Goal: Task Accomplishment & Management: Use online tool/utility

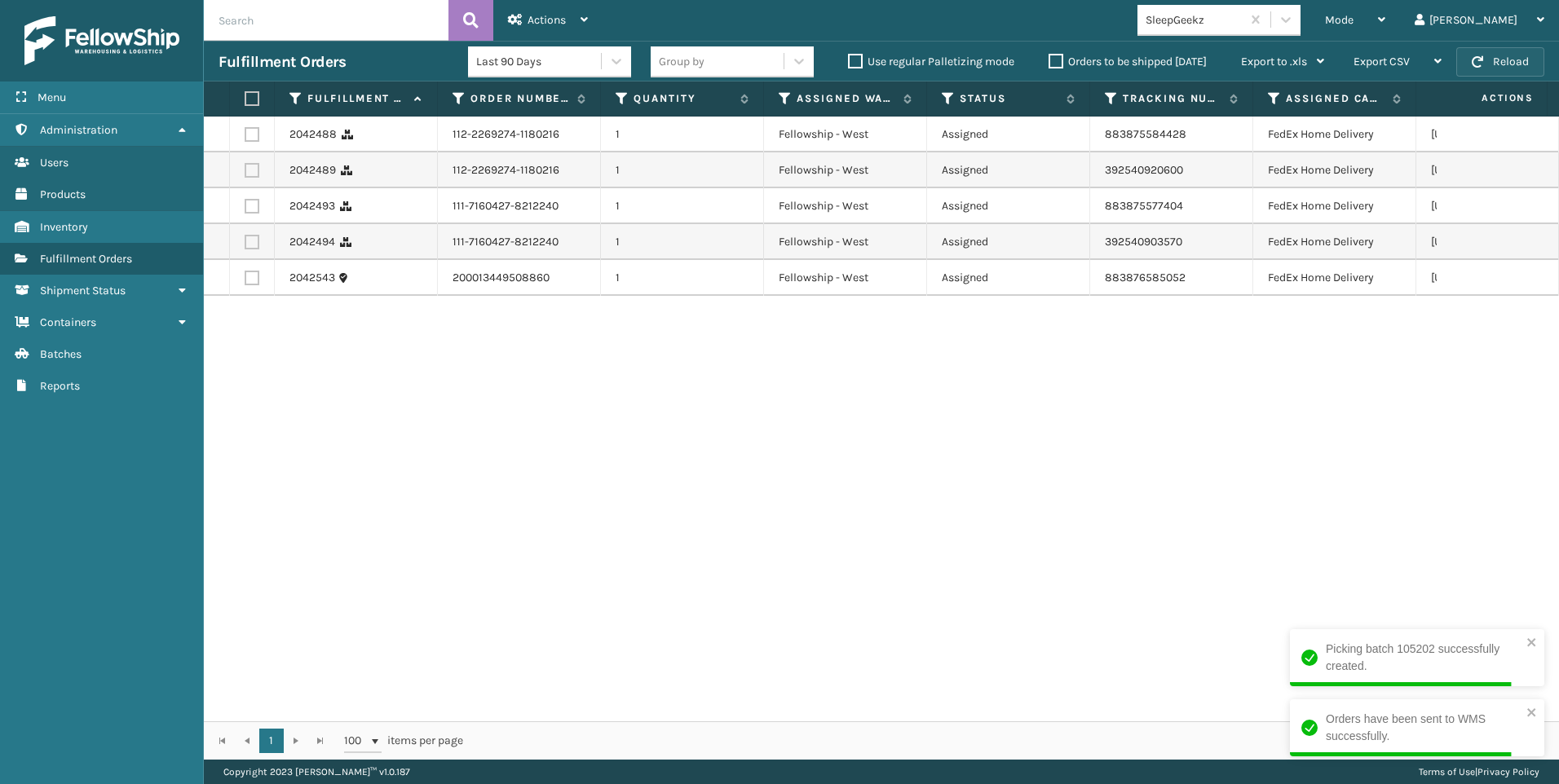
click at [1497, 70] on button "Reload" at bounding box center [1500, 62] width 88 height 29
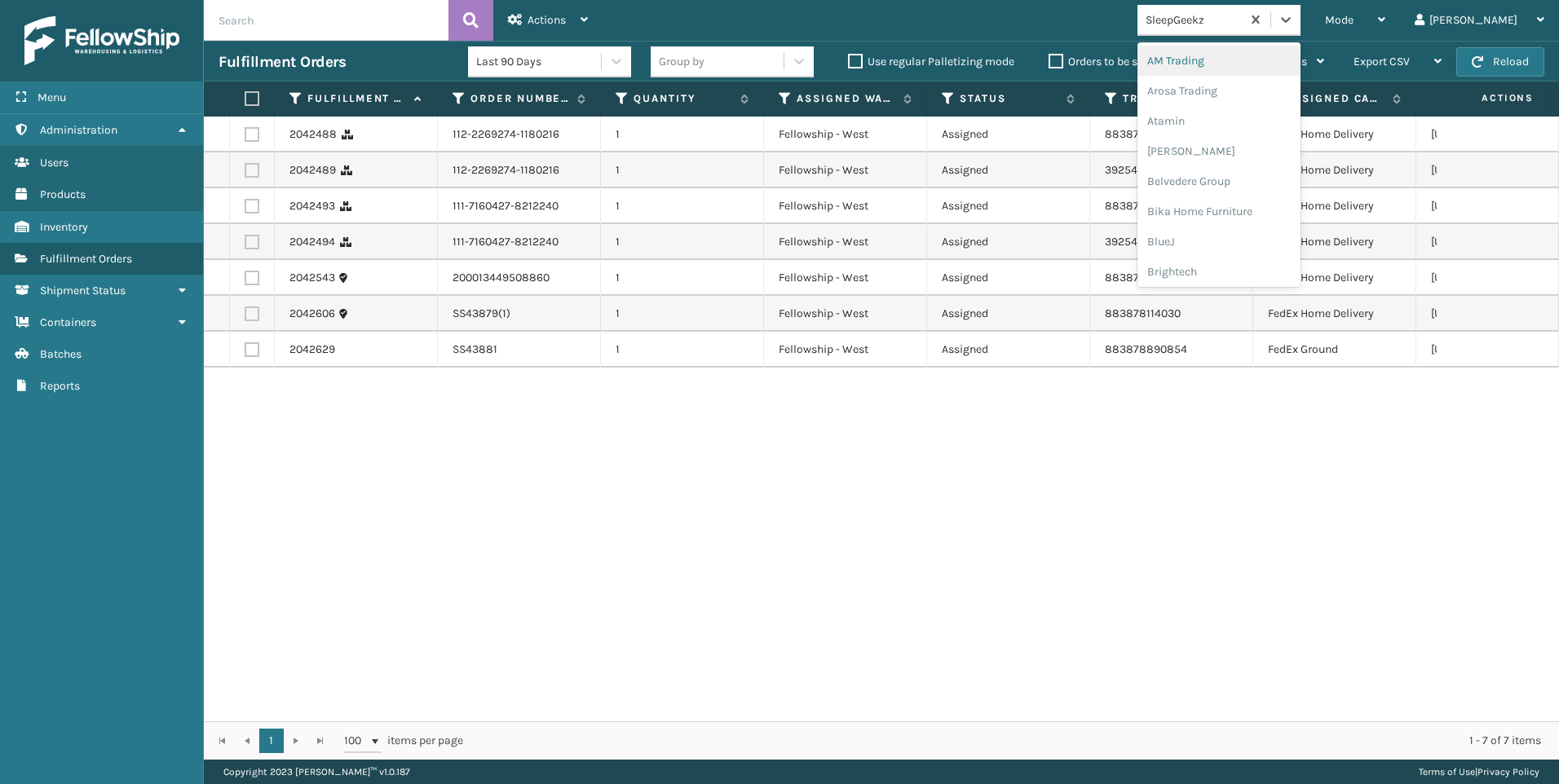
click at [1243, 28] on div "SleepGeekz" at bounding box center [1194, 20] width 97 height 17
click at [1276, 221] on div "Koolmore" at bounding box center [1219, 225] width 163 height 30
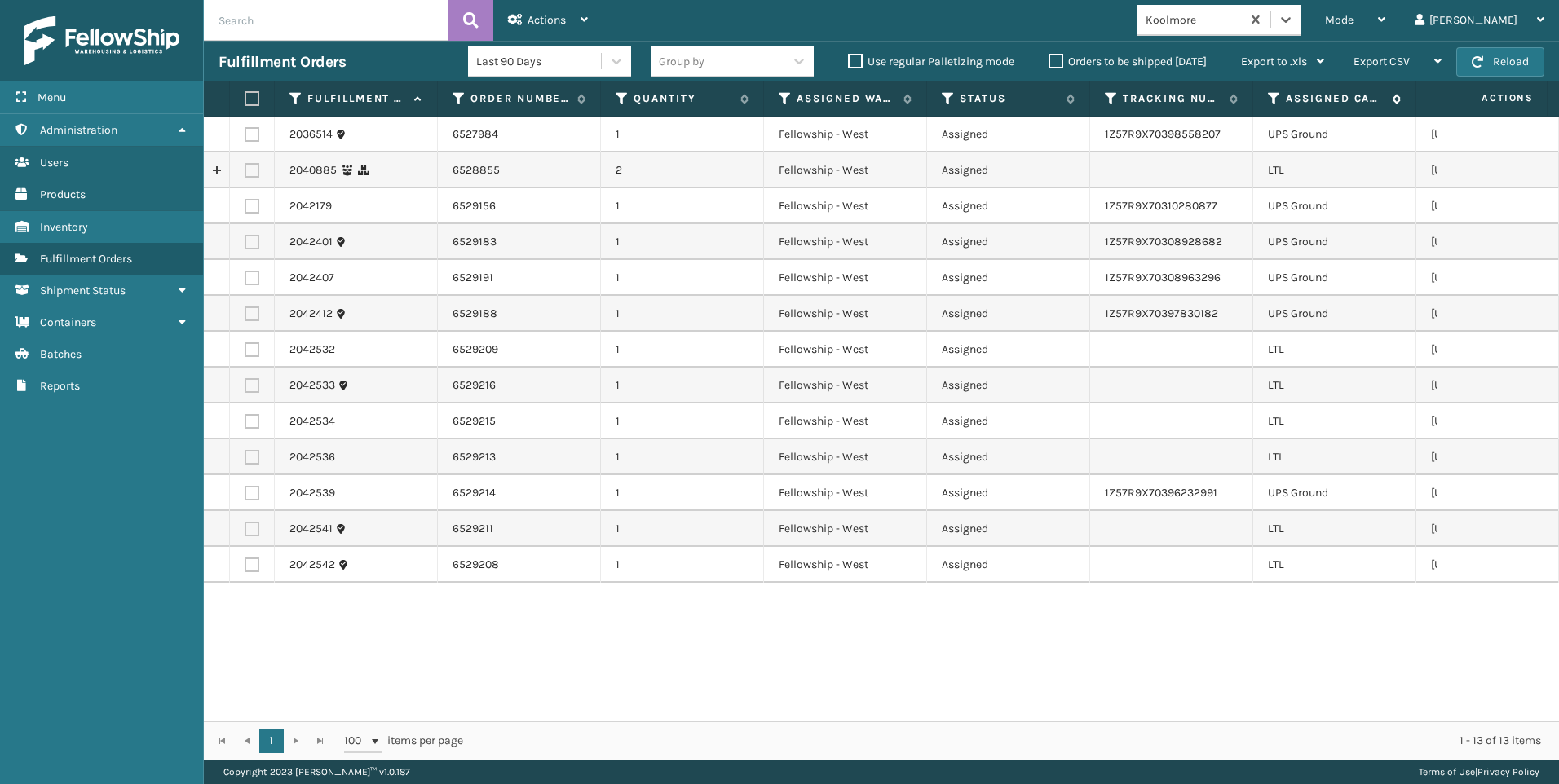
click at [1280, 102] on icon at bounding box center [1274, 98] width 13 height 15
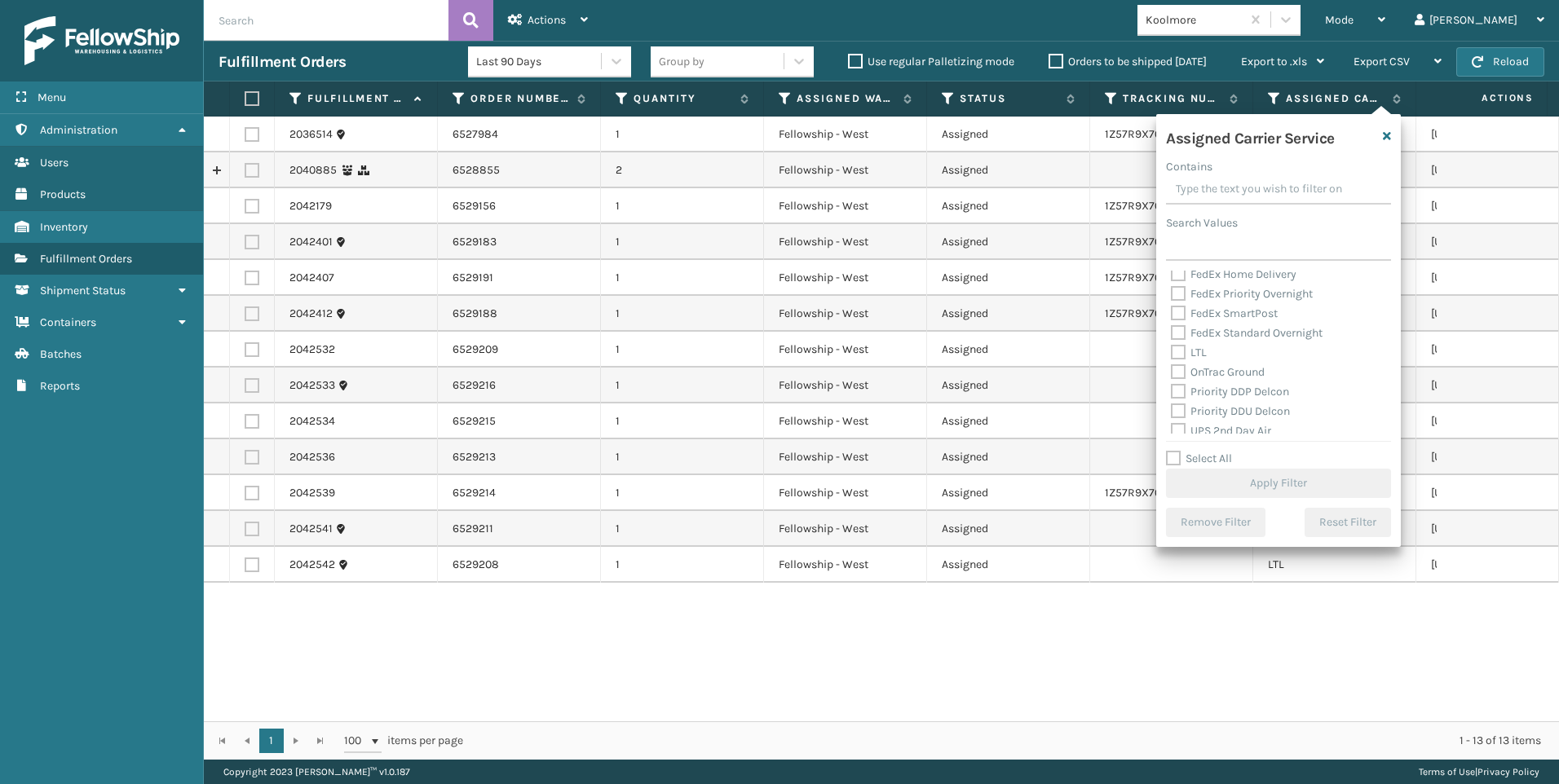
scroll to position [163, 0]
click at [1183, 346] on label "LTL" at bounding box center [1189, 352] width 36 height 14
click at [1172, 346] on input "LTL" at bounding box center [1171, 347] width 1 height 11
checkbox input "true"
click at [1243, 495] on button "Apply Filter" at bounding box center [1279, 483] width 225 height 29
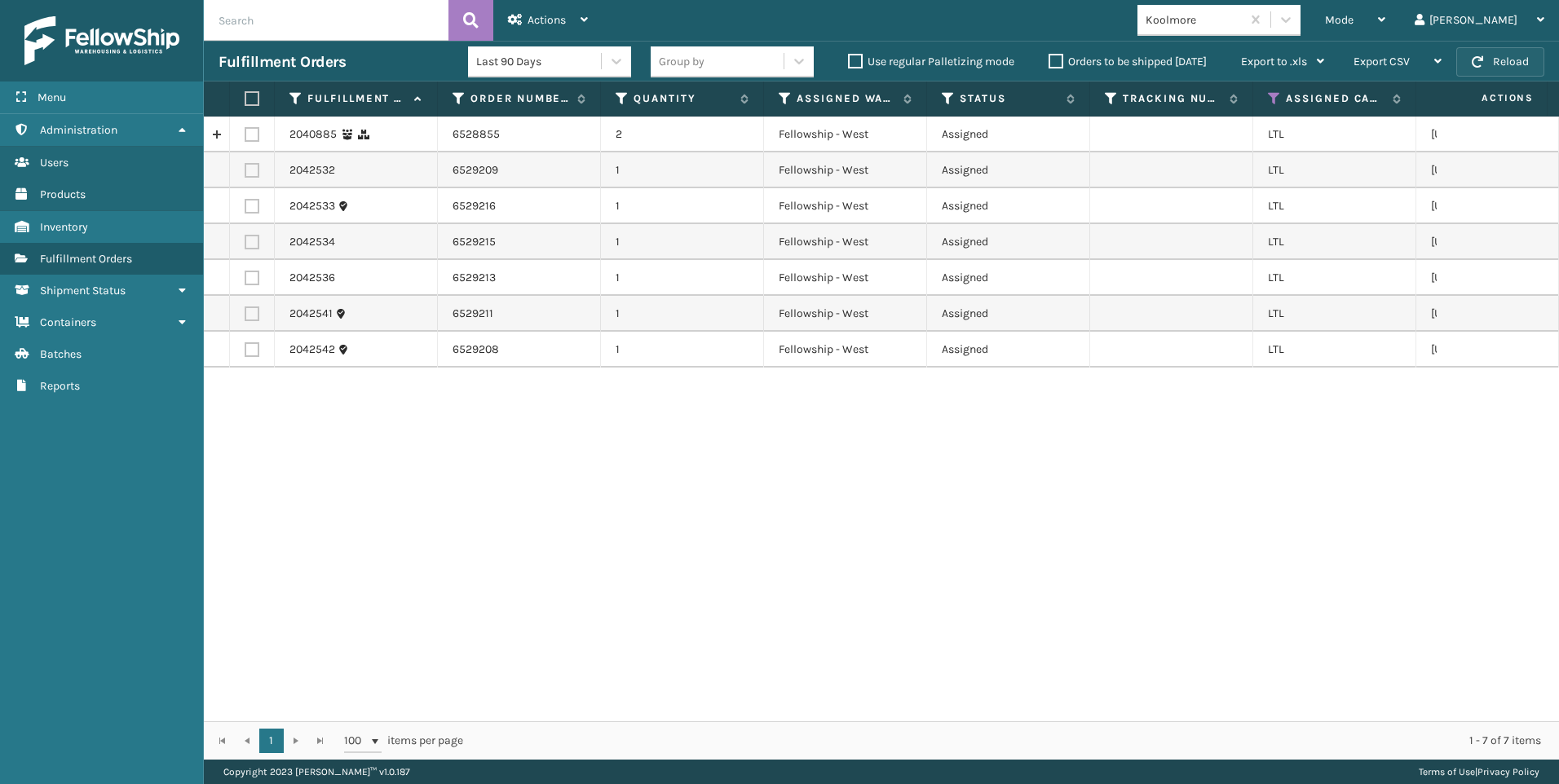
click at [1503, 48] on button "Reload" at bounding box center [1500, 62] width 88 height 29
click at [1107, 507] on div "2040885 6528855 2 Fellowship - West Assigned LTL [US_STATE] 2042532 6529209 1 F…" at bounding box center [881, 420] width 1355 height 605
click at [1354, 23] on span "Mode" at bounding box center [1339, 19] width 29 height 14
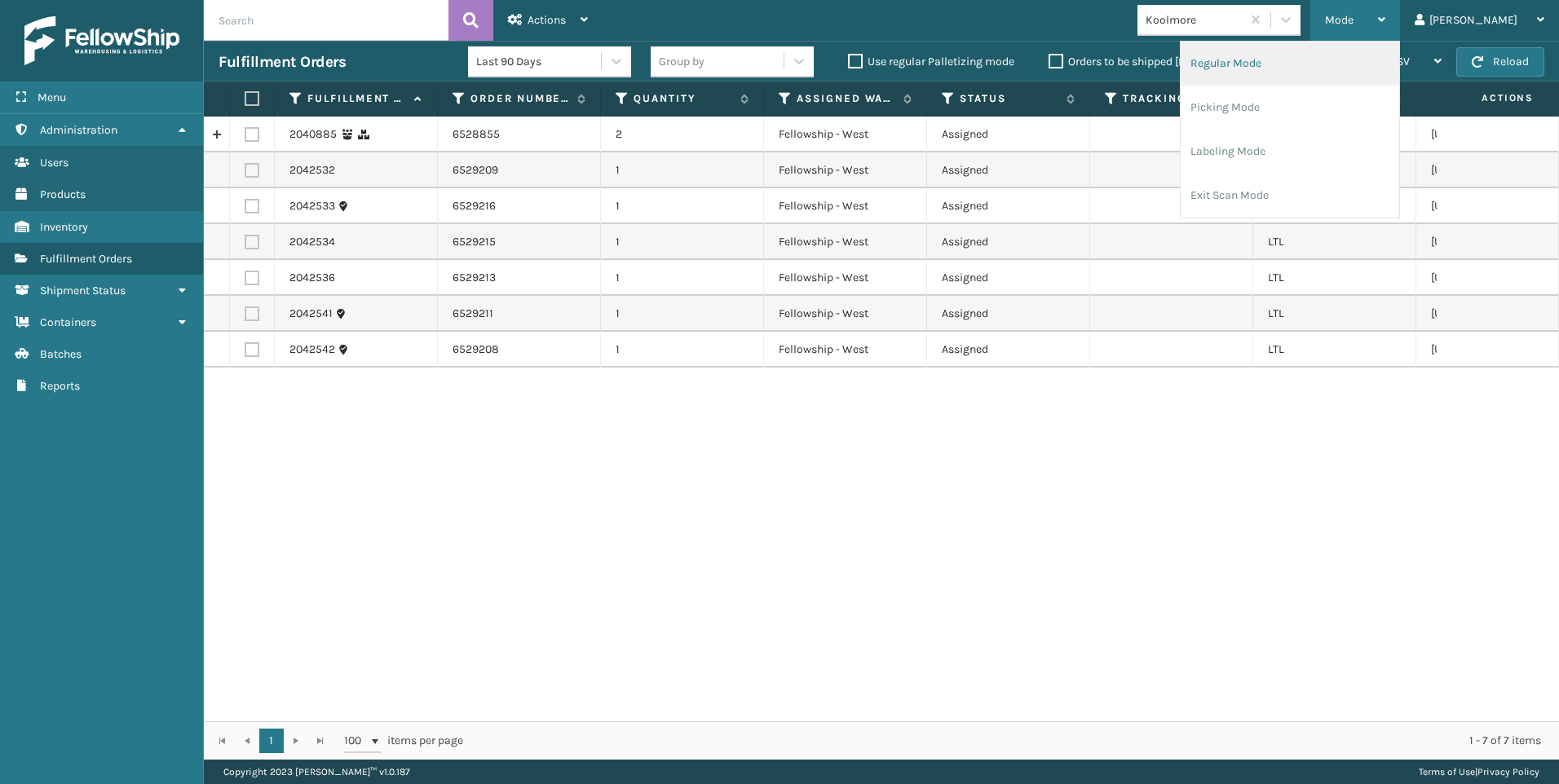
click at [1297, 63] on li "Regular Mode" at bounding box center [1290, 64] width 219 height 44
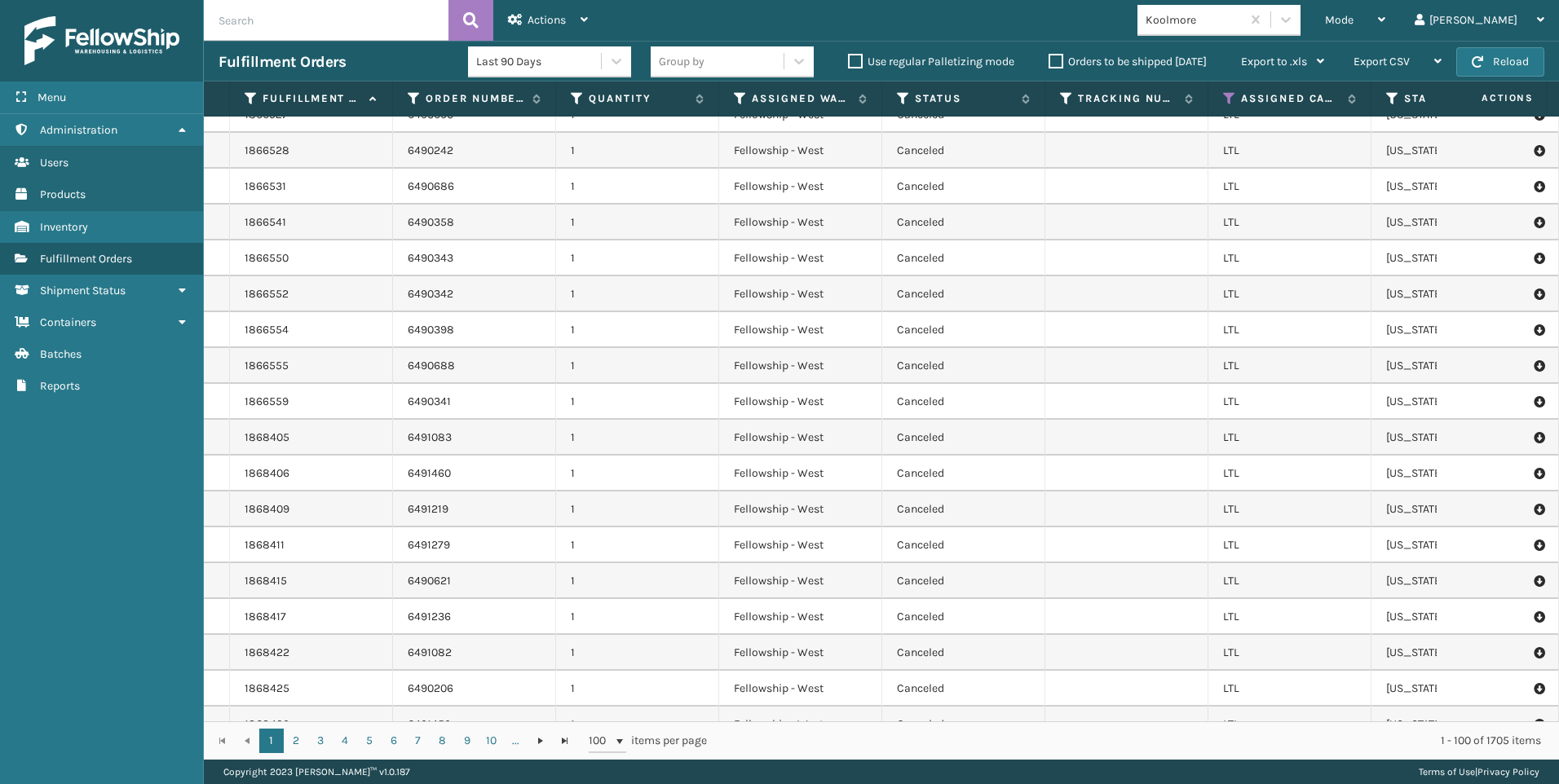
click at [362, 22] on input "text" at bounding box center [326, 20] width 245 height 41
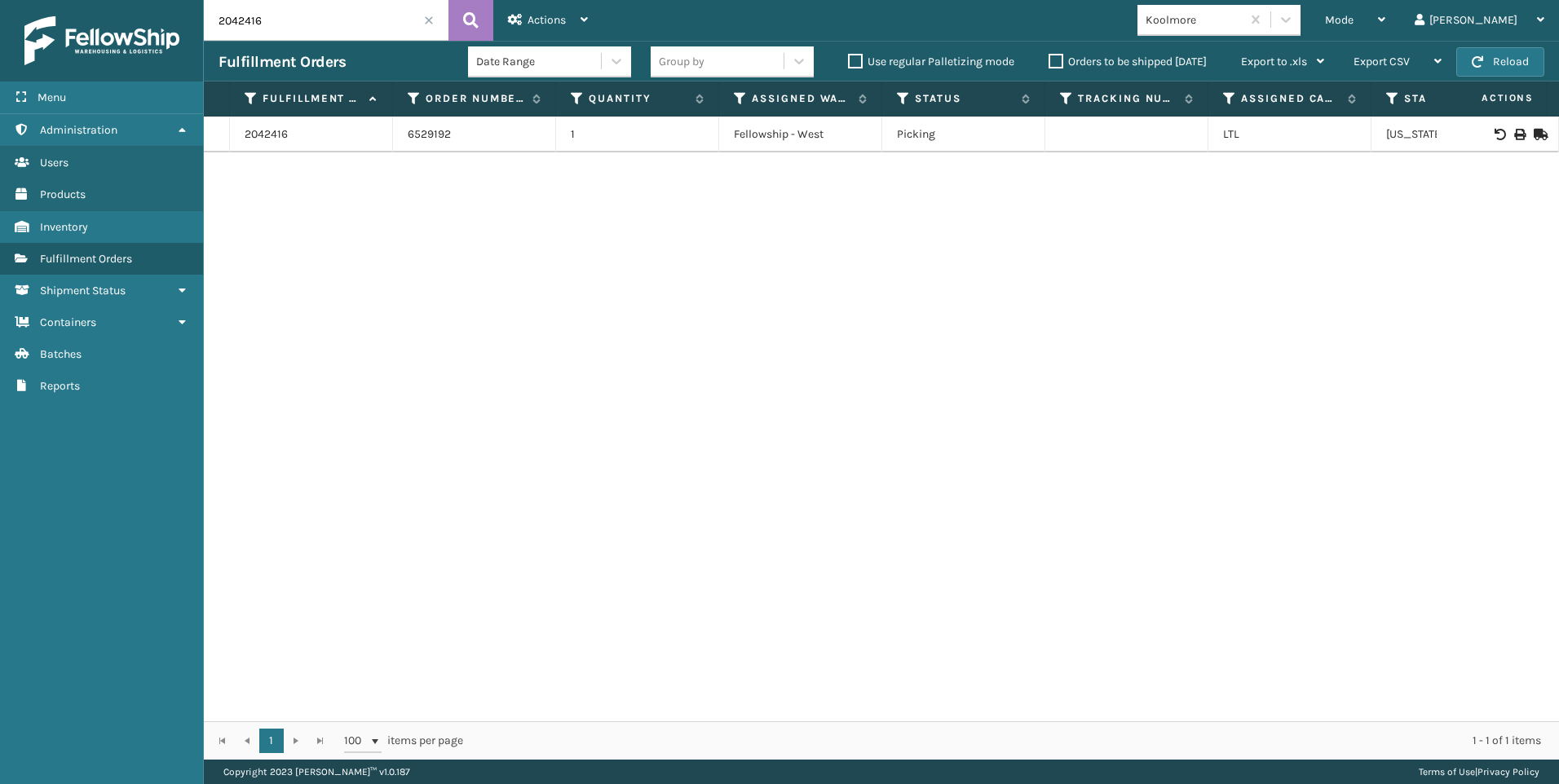
click at [1515, 139] on icon at bounding box center [1519, 134] width 10 height 12
drag, startPoint x: 290, startPoint y: 16, endPoint x: 44, endPoint y: 47, distance: 247.9
click at [121, 0] on div "Menu Administration Users Products Inventory Fulfillment Orders Shipment Status…" at bounding box center [780, 0] width 1559 height 0
click at [1515, 131] on icon at bounding box center [1519, 134] width 10 height 12
drag, startPoint x: 268, startPoint y: 22, endPoint x: 0, endPoint y: 5, distance: 268.5
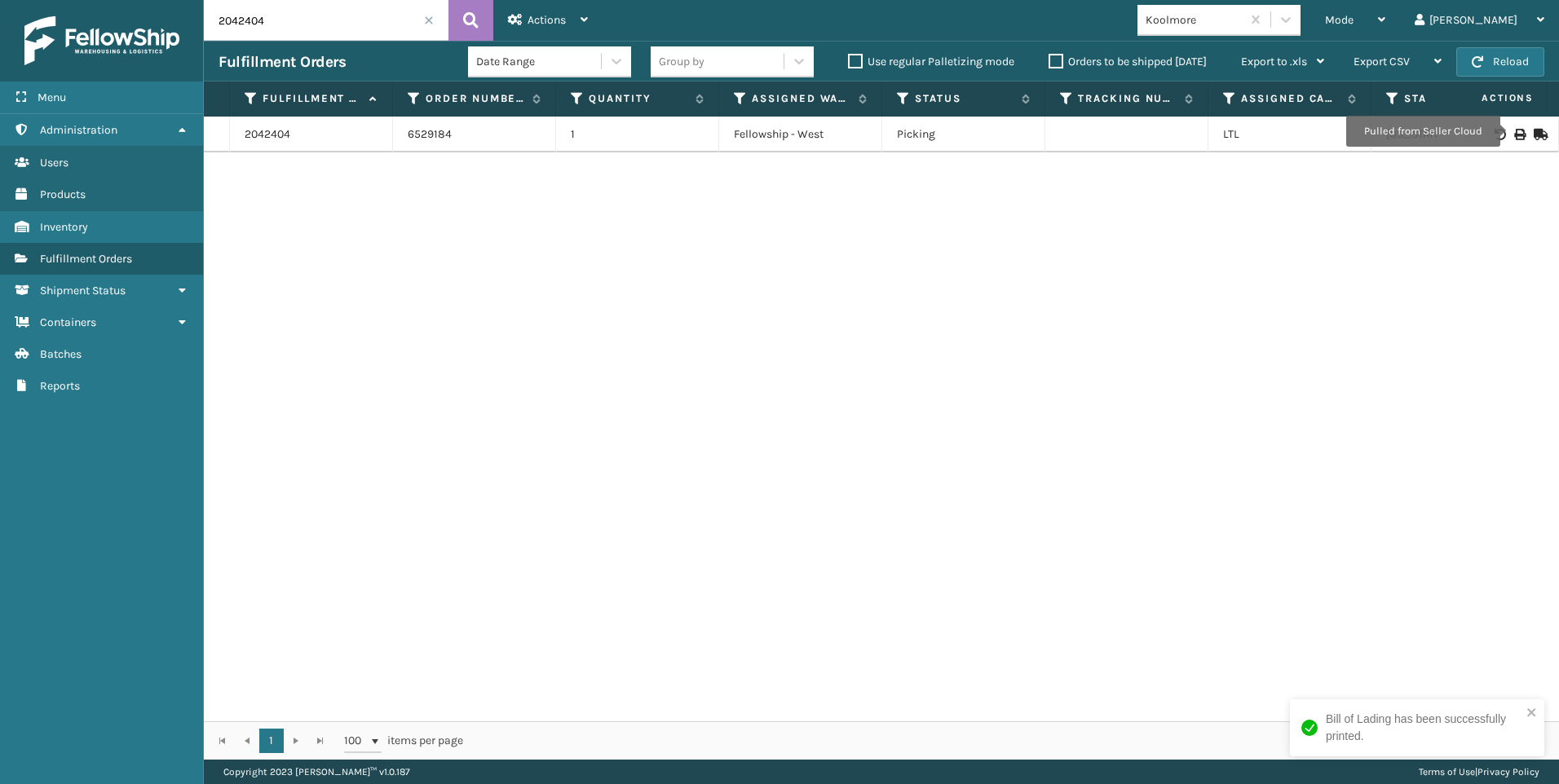
click at [0, 6] on html "Bill of Lading has been successfully printed. Menu Administration Users Product…" at bounding box center [780, 392] width 1559 height 784
click at [1515, 131] on icon at bounding box center [1519, 134] width 10 height 12
click at [133, 0] on div "Menu Administration Users Products Inventory Fulfillment Orders Shipment Status…" at bounding box center [780, 0] width 1559 height 0
click at [1515, 132] on icon at bounding box center [1519, 134] width 10 height 12
drag, startPoint x: 309, startPoint y: 23, endPoint x: 0, endPoint y: 16, distance: 309.1
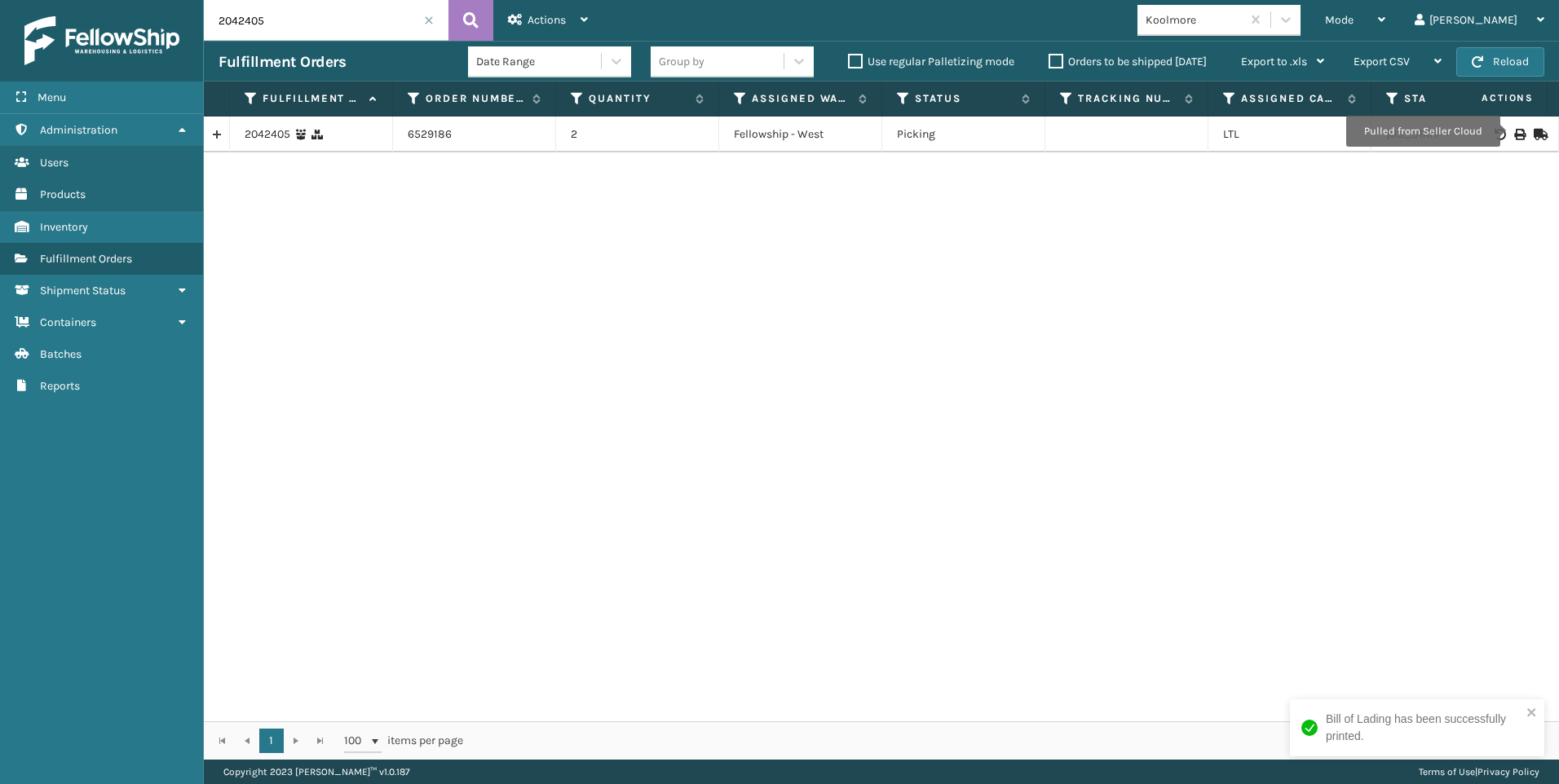
click at [8, 0] on div "Menu Administration Users Products Inventory Fulfillment Orders Shipment Status…" at bounding box center [780, 0] width 1559 height 0
click at [1515, 132] on icon at bounding box center [1519, 134] width 10 height 12
drag, startPoint x: 294, startPoint y: 25, endPoint x: 70, endPoint y: 15, distance: 224.2
click at [96, 0] on div "Menu Administration Users Products Inventory Fulfillment Orders Shipment Status…" at bounding box center [780, 0] width 1559 height 0
type input "2042415"
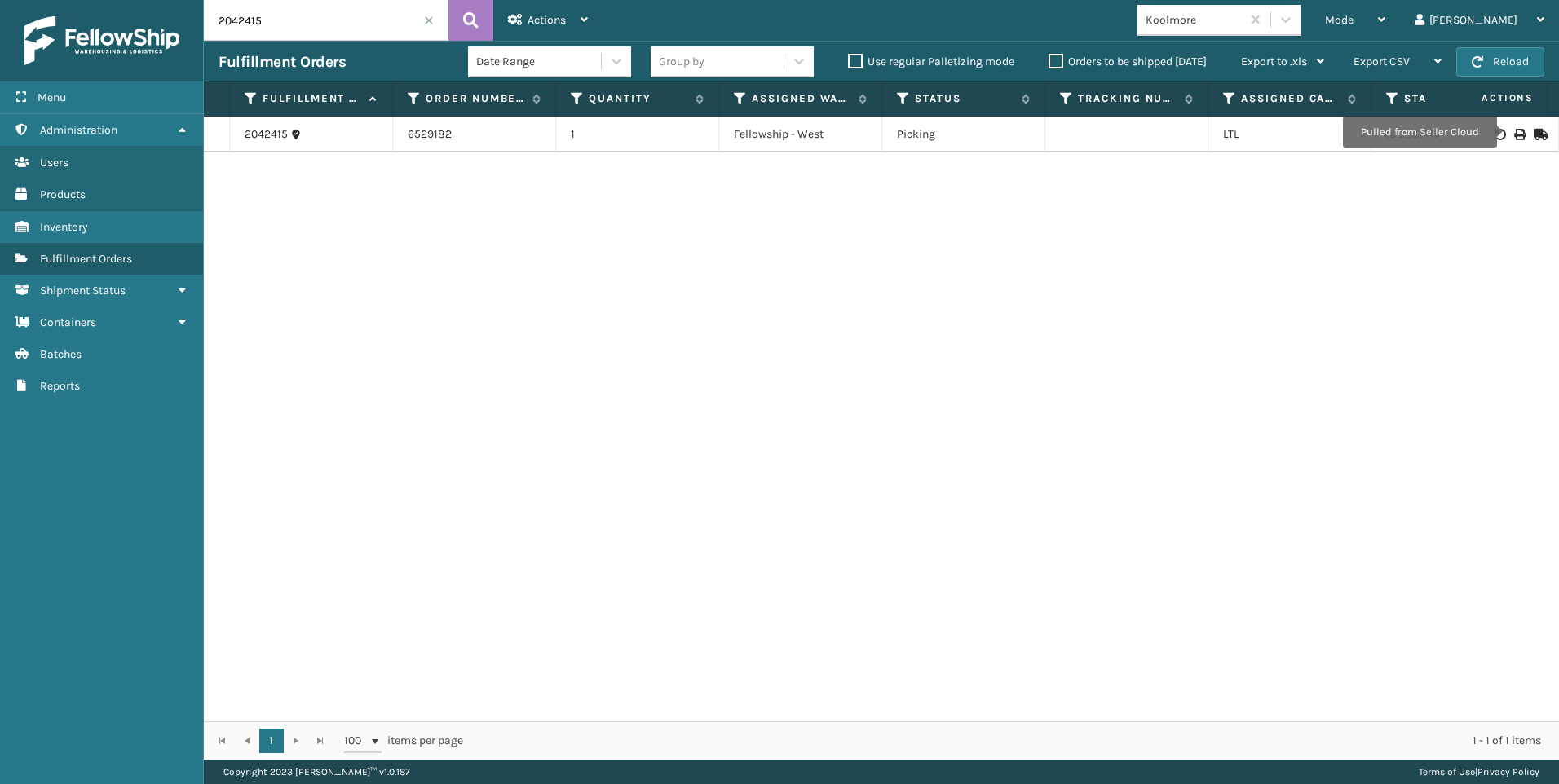
click at [1515, 132] on icon at bounding box center [1519, 134] width 10 height 12
drag, startPoint x: 266, startPoint y: 22, endPoint x: 182, endPoint y: 29, distance: 84.3
click at [202, 0] on div "Menu Administration Users Products Inventory Fulfillment Orders Shipment Status…" at bounding box center [780, 0] width 1559 height 0
click at [422, 18] on input "2042415" at bounding box center [326, 20] width 245 height 41
click at [430, 18] on span at bounding box center [428, 20] width 10 height 10
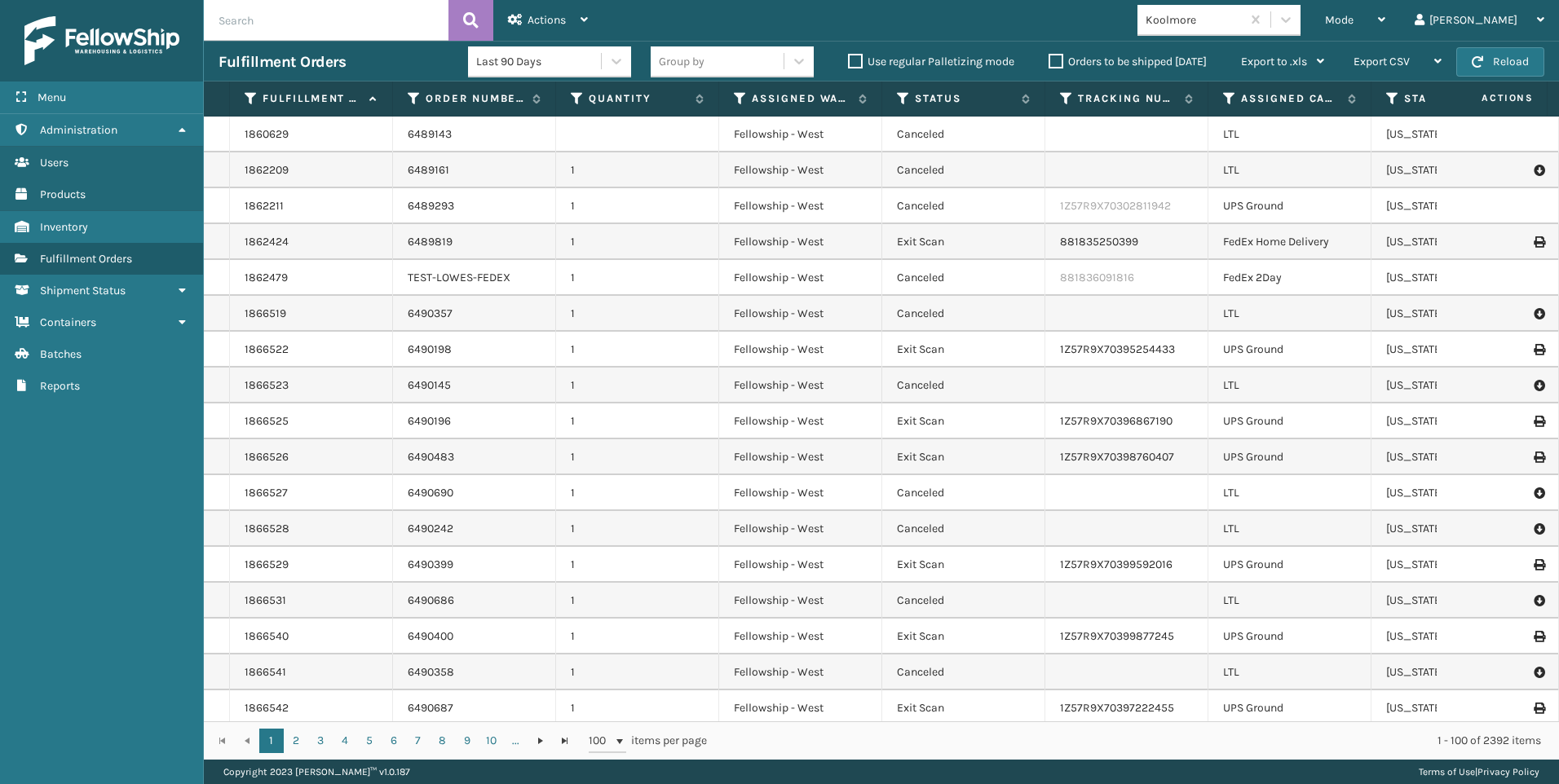
click at [1354, 23] on span "Mode" at bounding box center [1339, 19] width 29 height 14
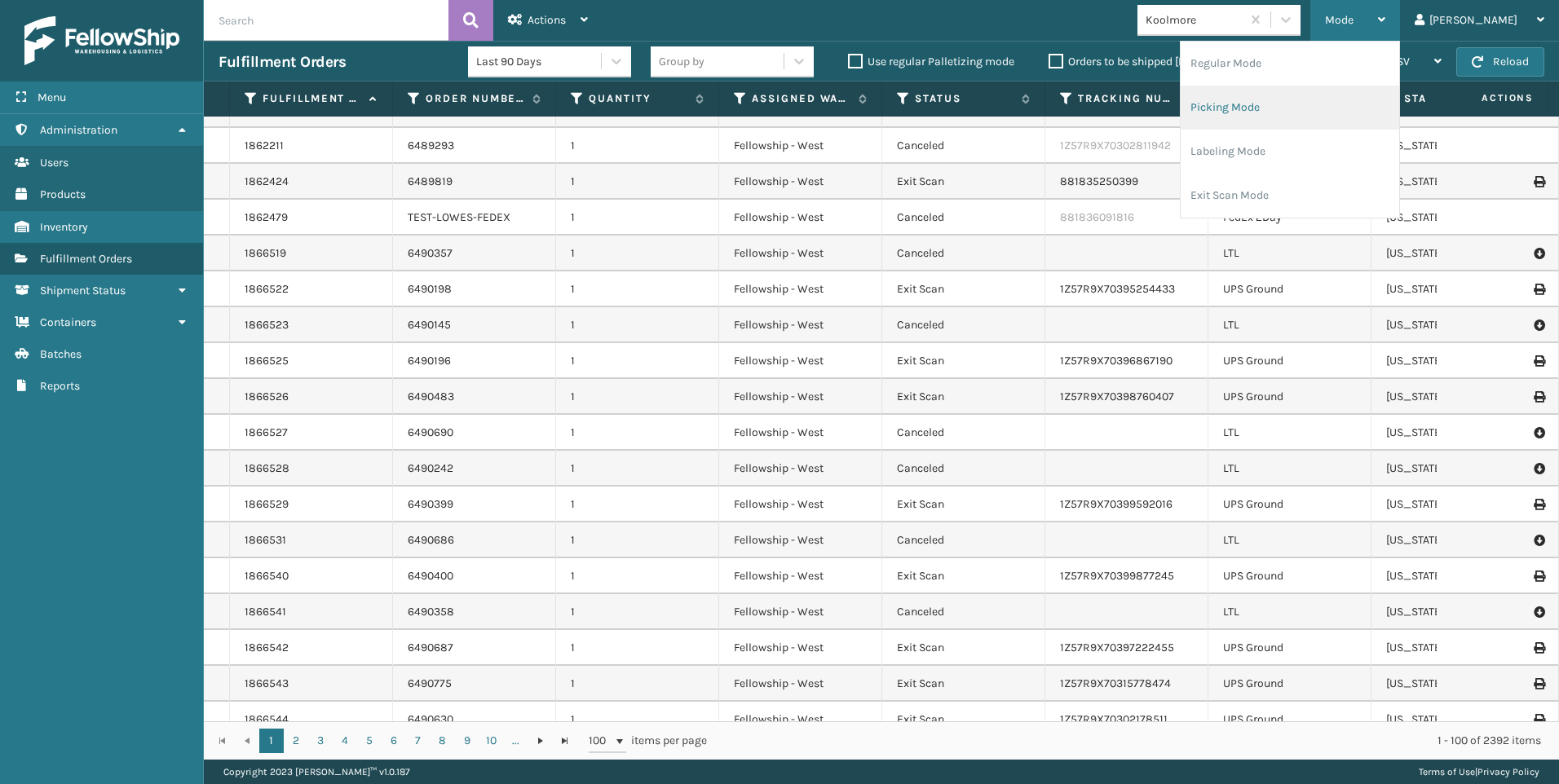
scroll to position [163, 0]
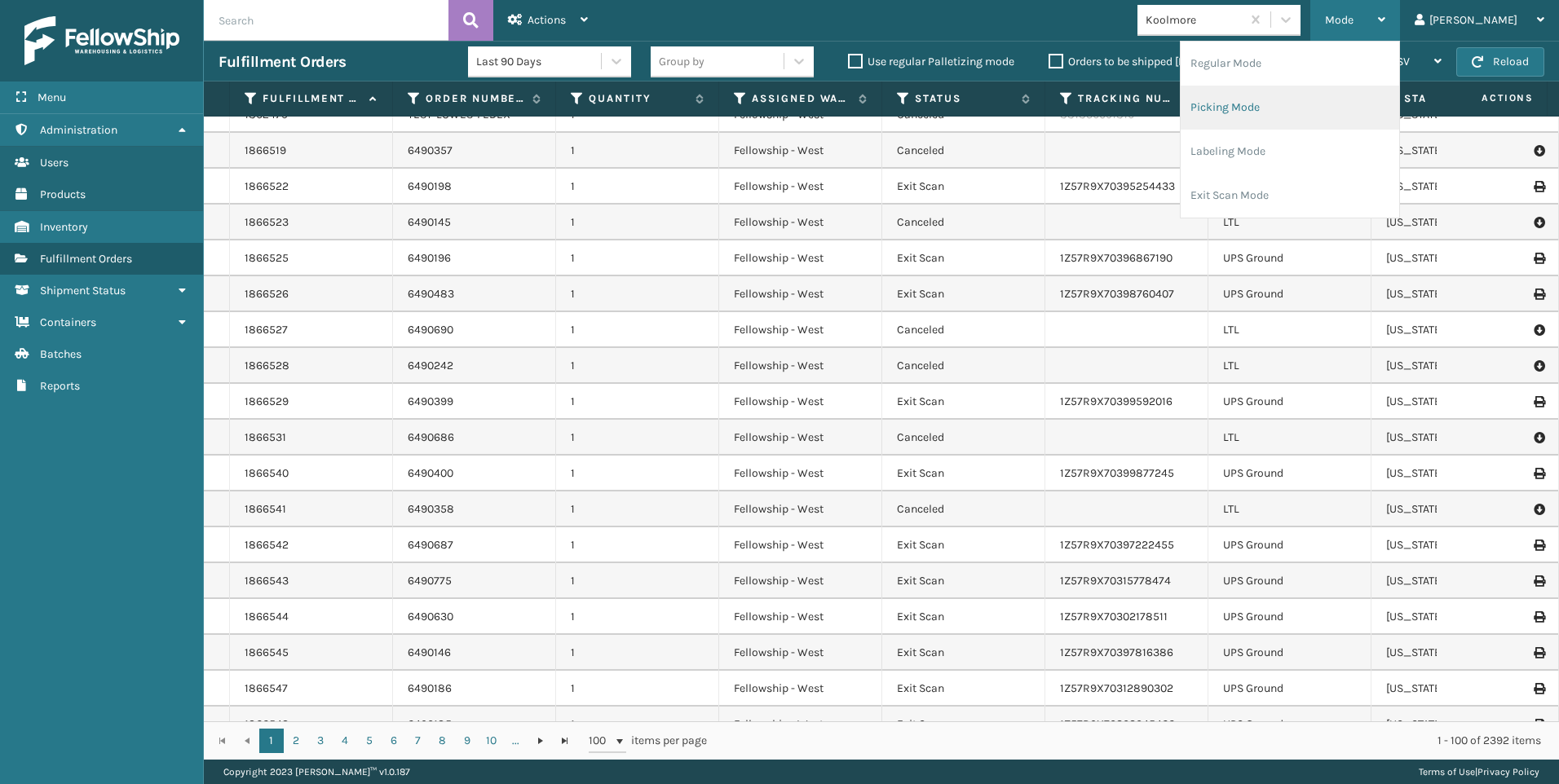
click at [1317, 113] on li "Picking Mode" at bounding box center [1290, 108] width 219 height 44
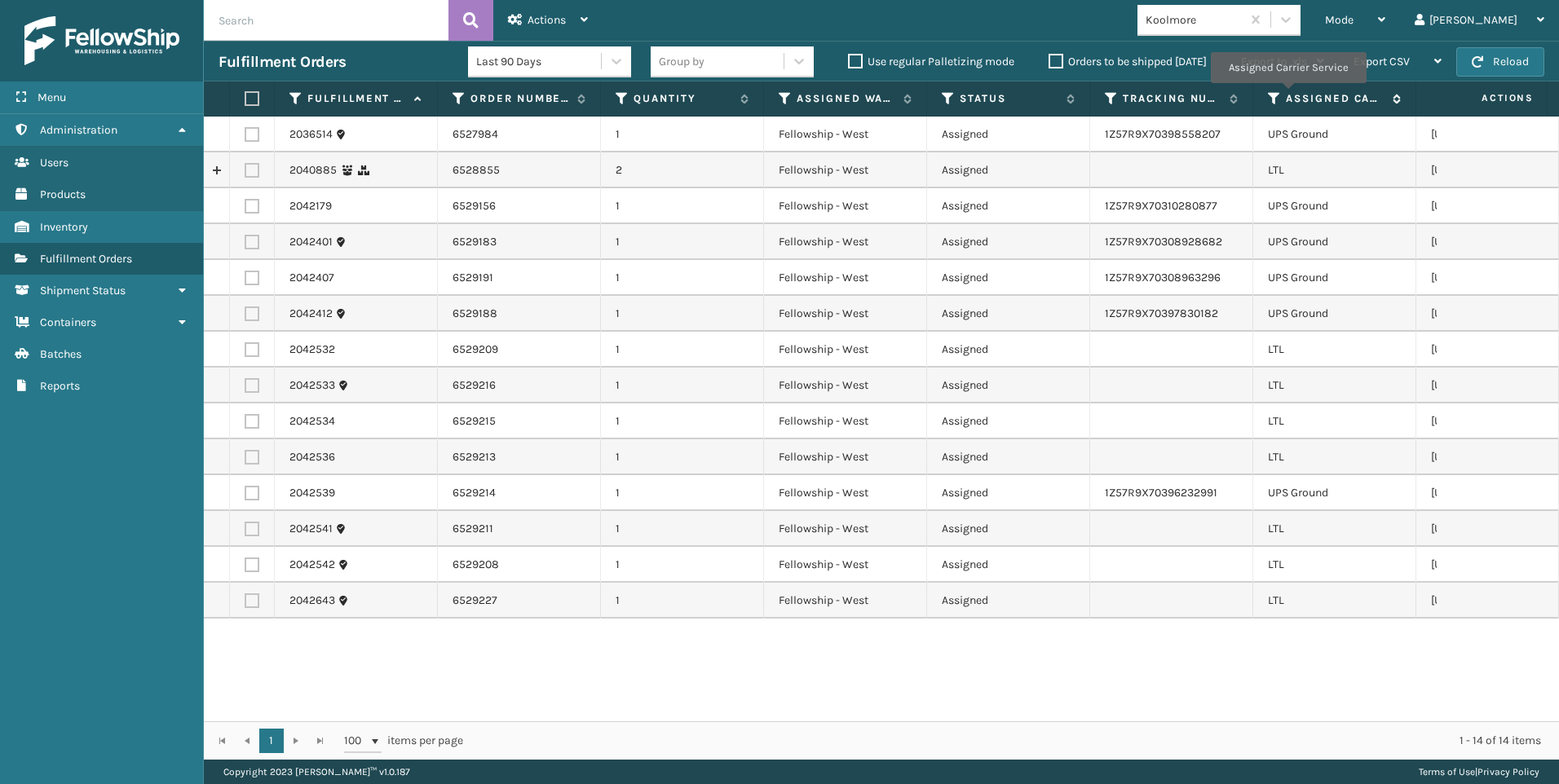
click at [1277, 93] on icon at bounding box center [1274, 98] width 13 height 15
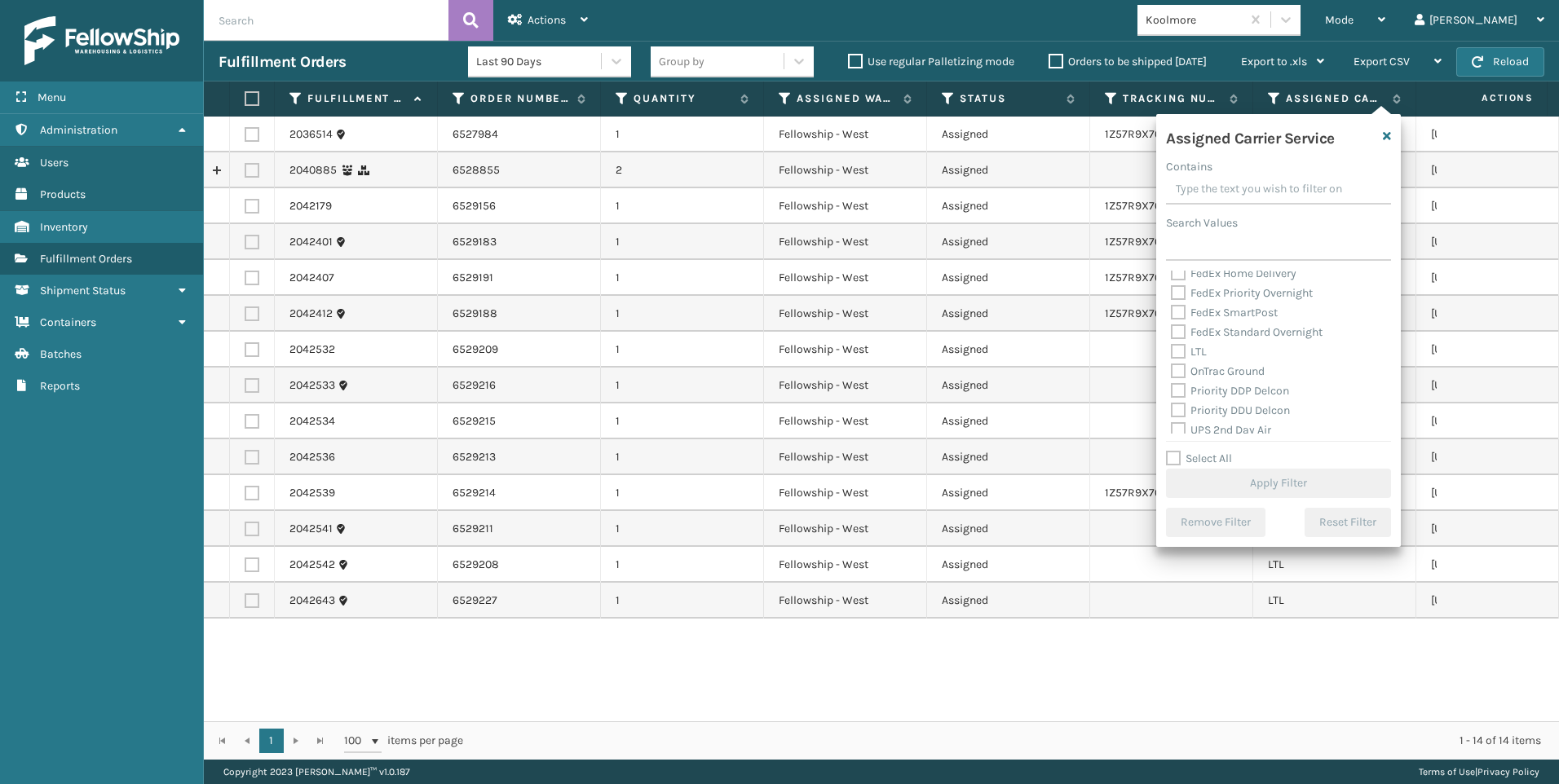
click at [1205, 353] on label "LTL" at bounding box center [1189, 352] width 36 height 14
click at [1172, 353] on input "LTL" at bounding box center [1171, 347] width 1 height 11
checkbox input "true"
click at [1213, 480] on button "Apply Filter" at bounding box center [1279, 483] width 225 height 29
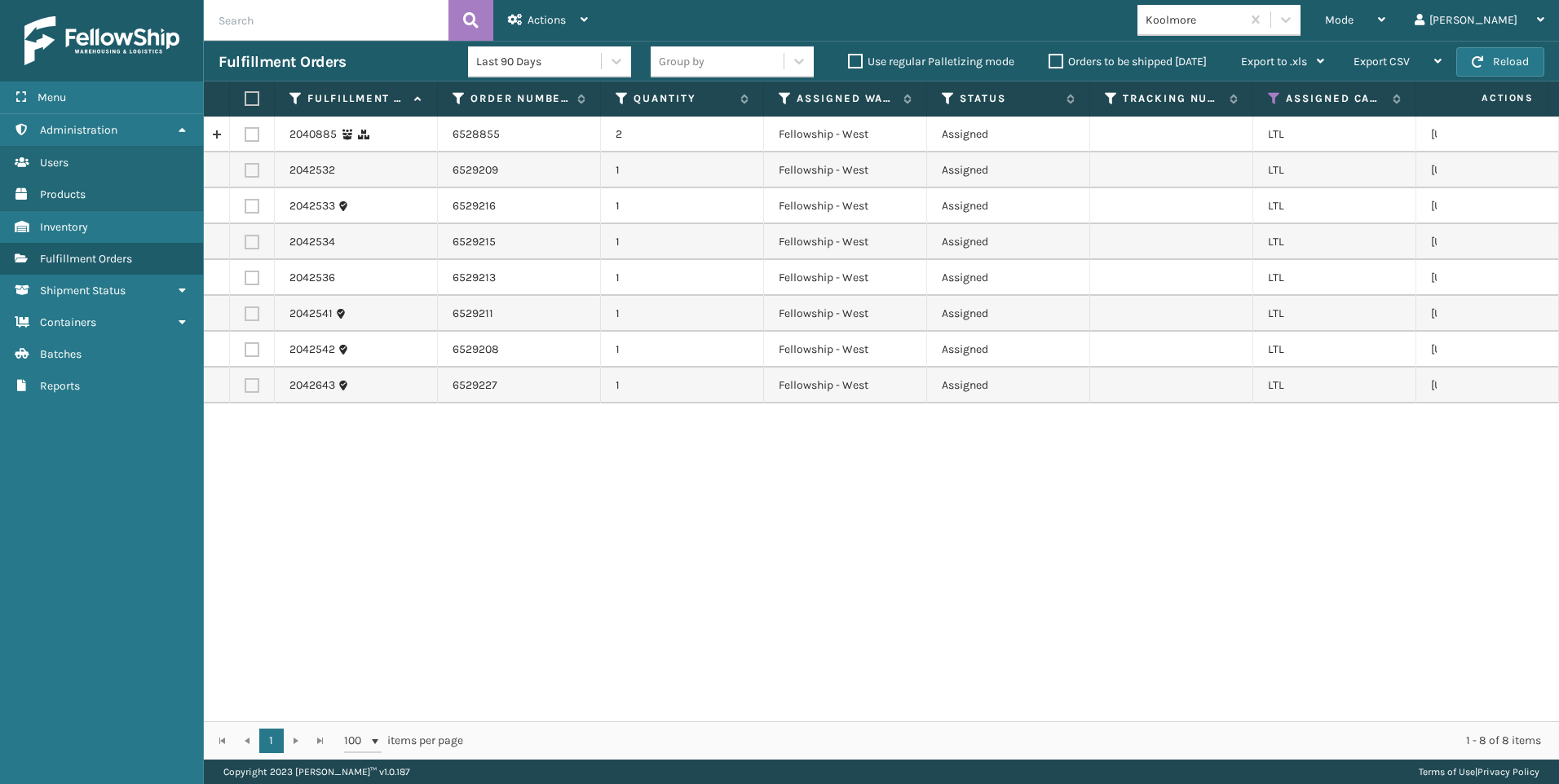
click at [250, 102] on label at bounding box center [250, 98] width 10 height 15
click at [246, 102] on input "checkbox" at bounding box center [245, 99] width 1 height 11
checkbox input "true"
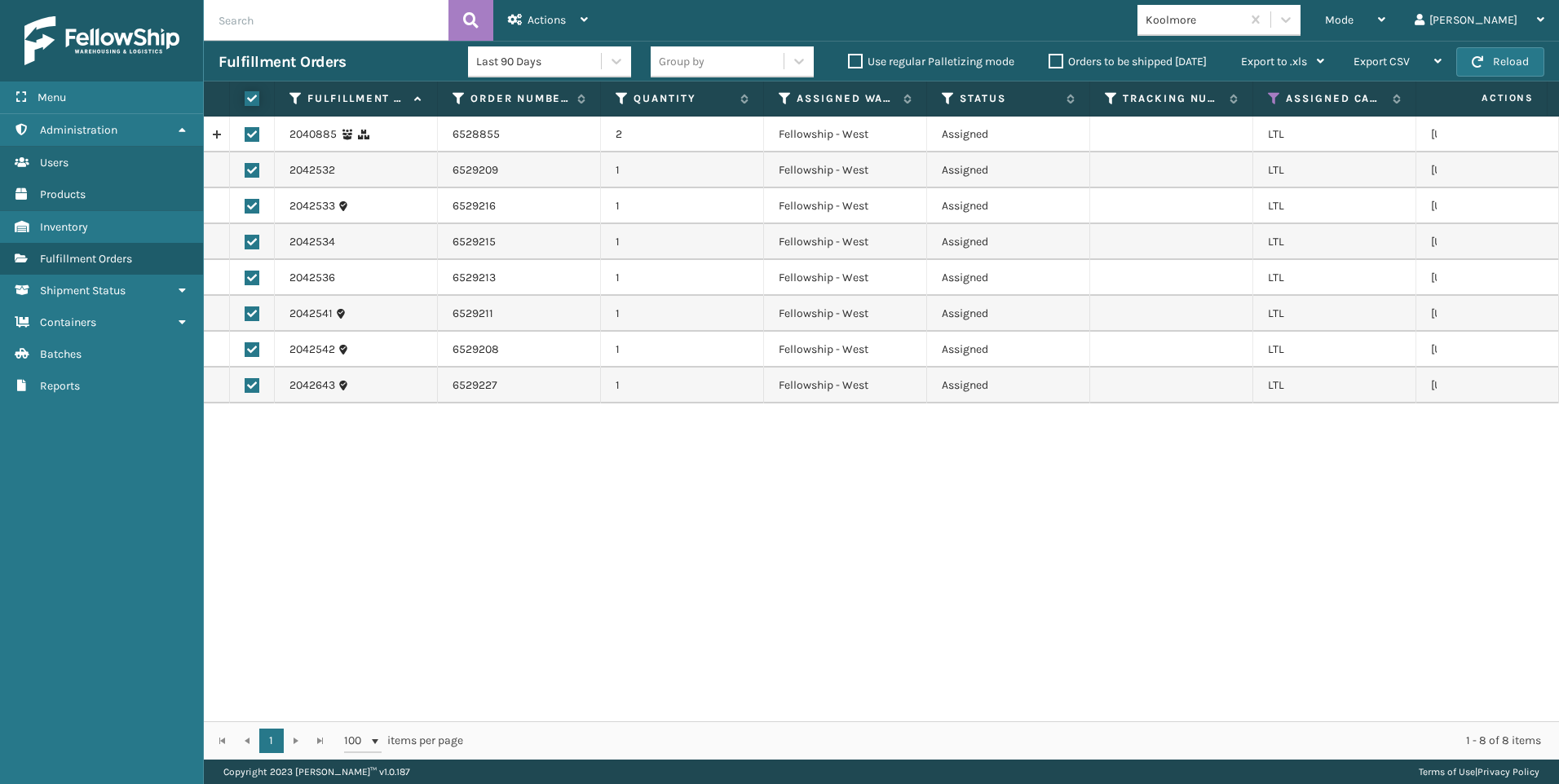
checkbox input "true"
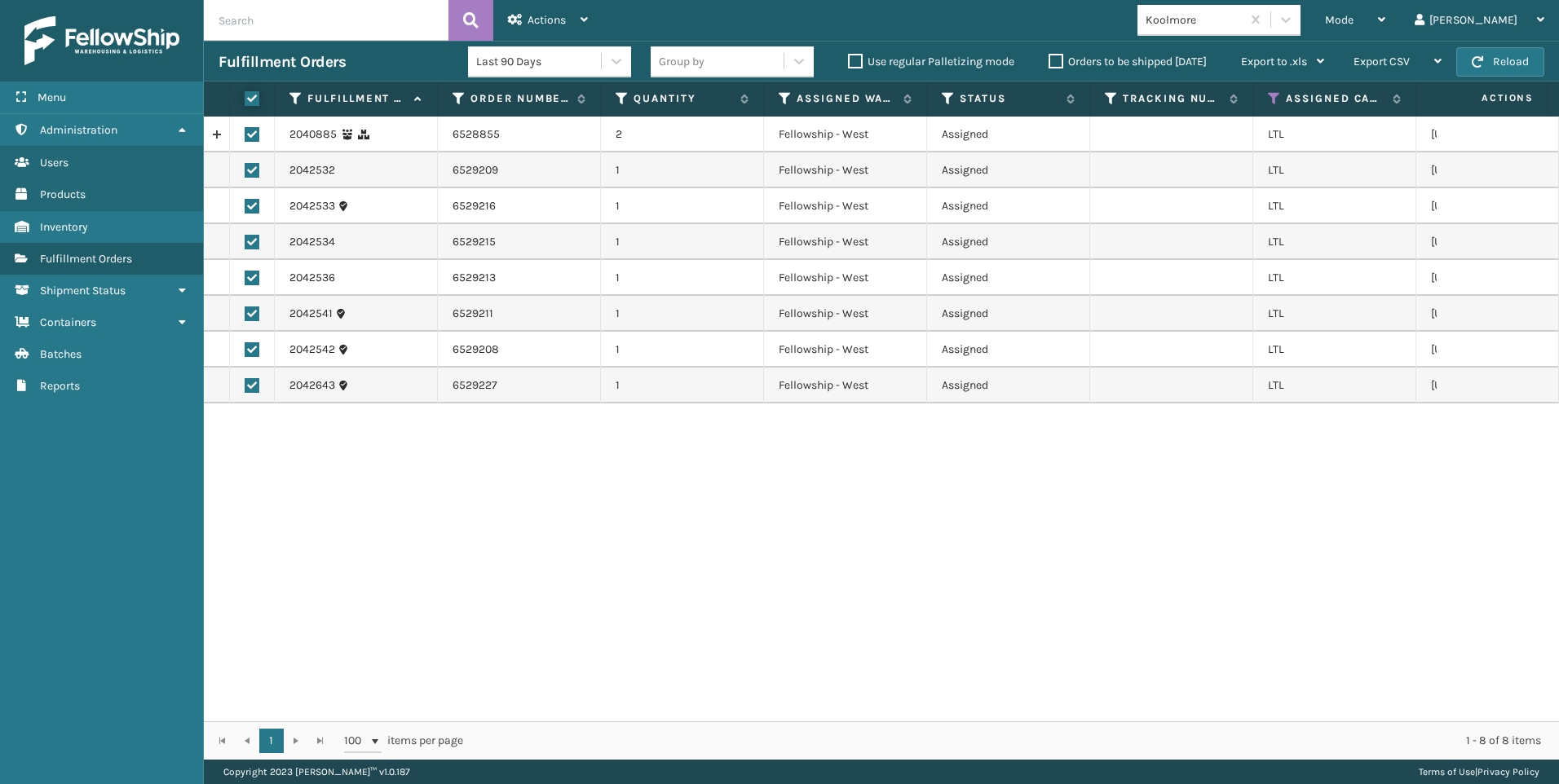
checkbox input "true"
click at [573, 11] on div "Actions" at bounding box center [547, 20] width 80 height 41
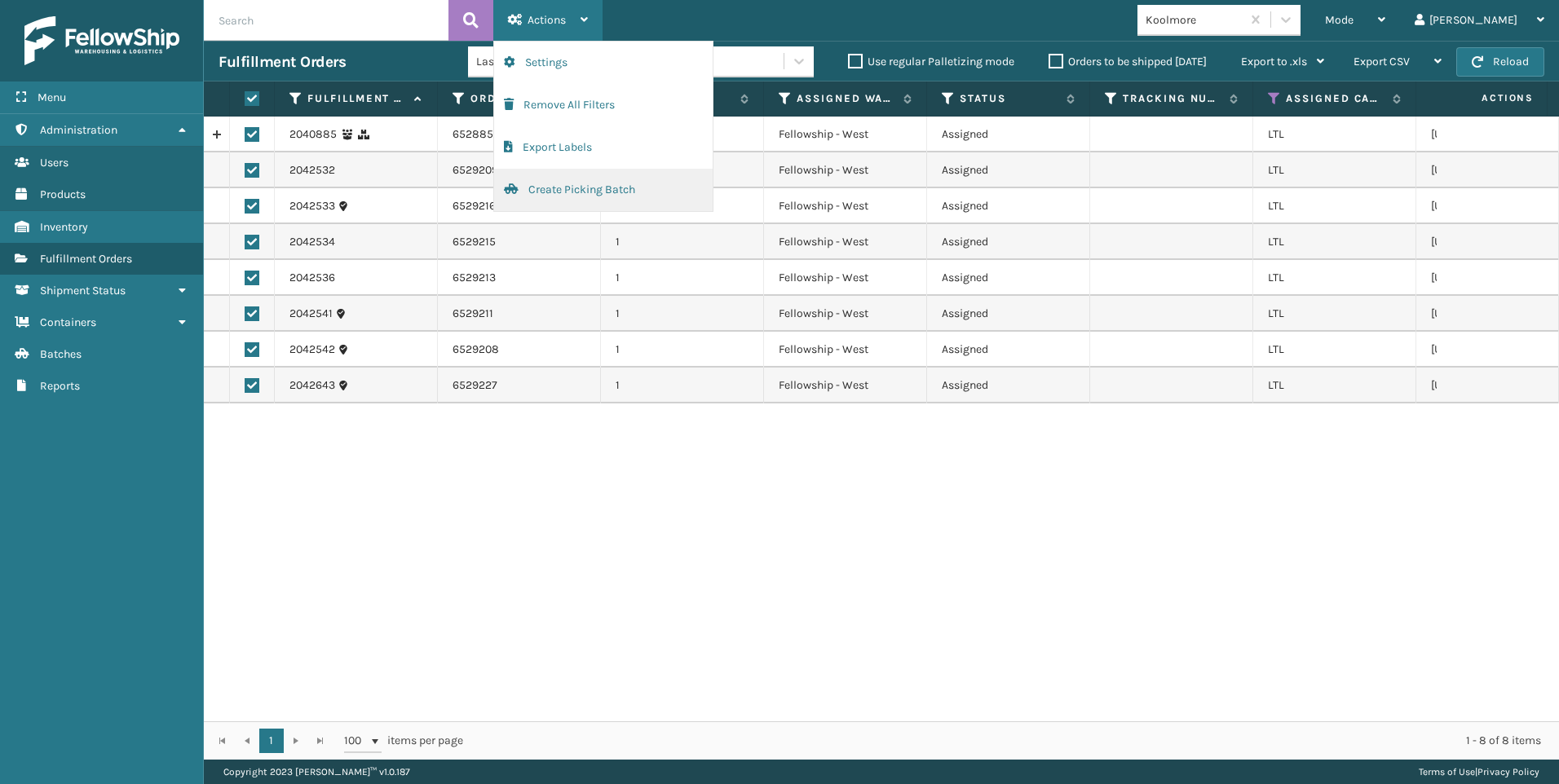
click at [577, 198] on button "Create Picking Batch" at bounding box center [603, 190] width 219 height 43
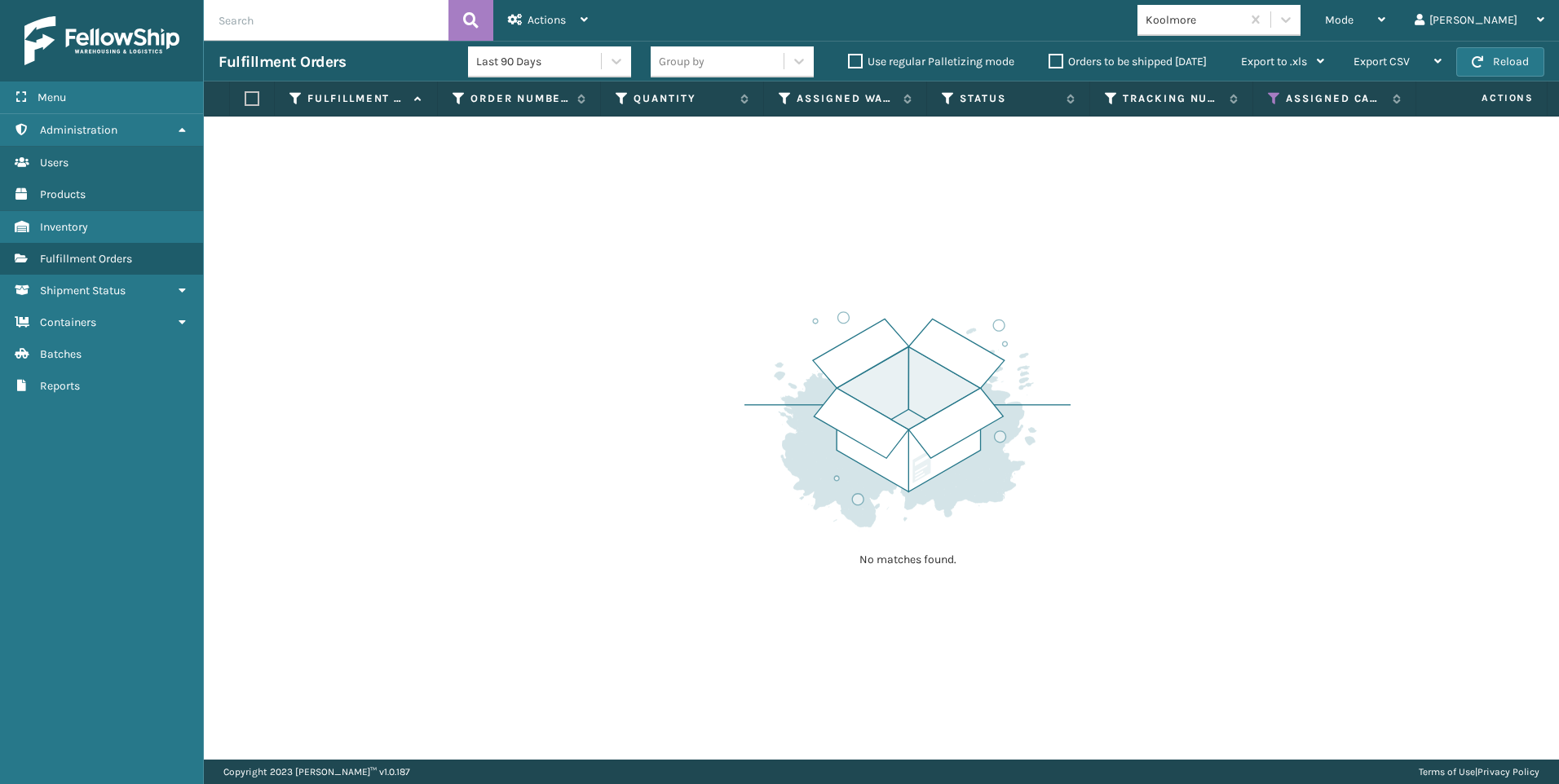
click at [1243, 23] on div "Koolmore" at bounding box center [1194, 20] width 97 height 17
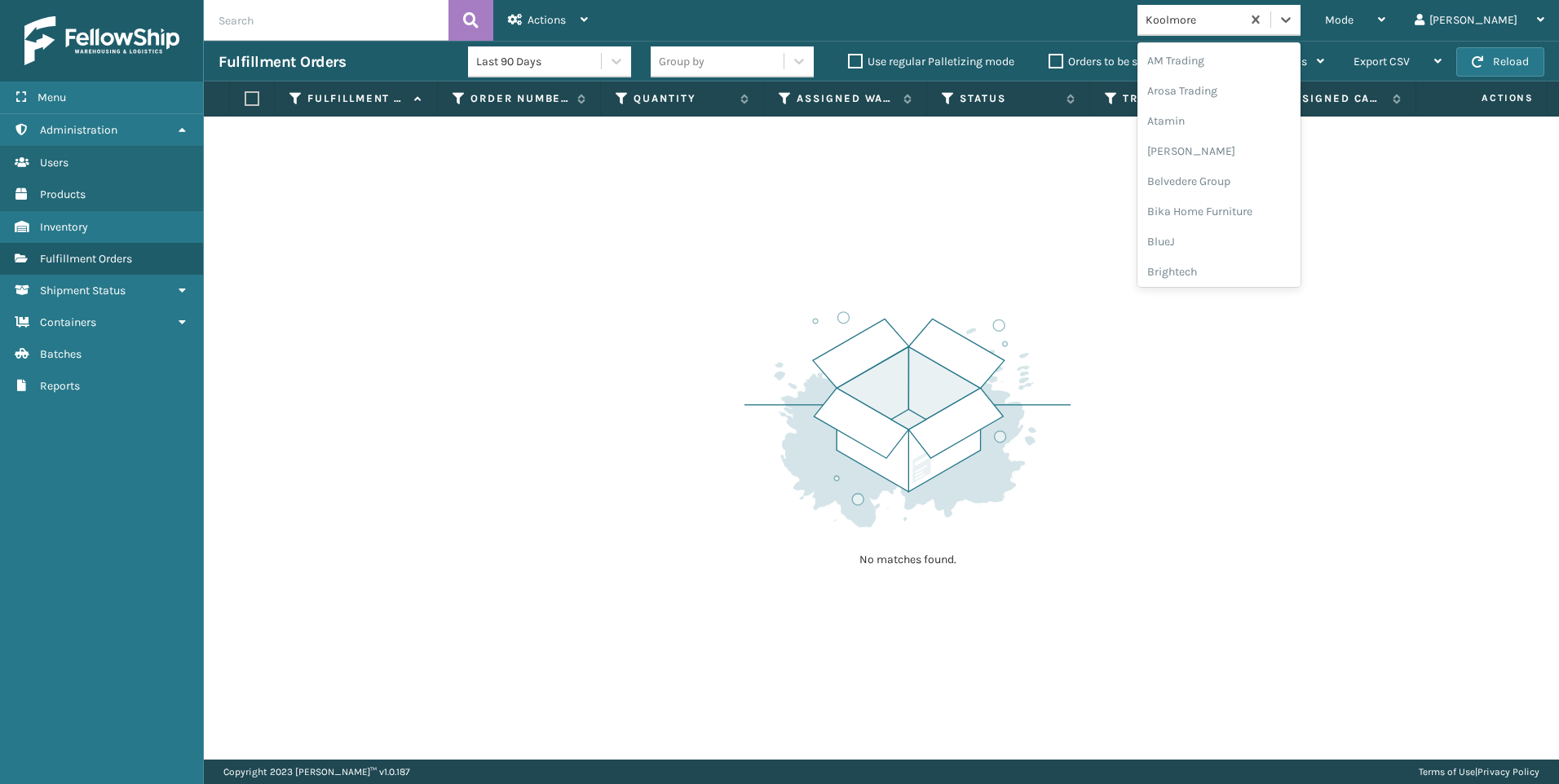
scroll to position [371, 0]
drag, startPoint x: 958, startPoint y: 90, endPoint x: 1222, endPoint y: 37, distance: 269.3
click at [959, 90] on th "Status" at bounding box center [1009, 99] width 163 height 35
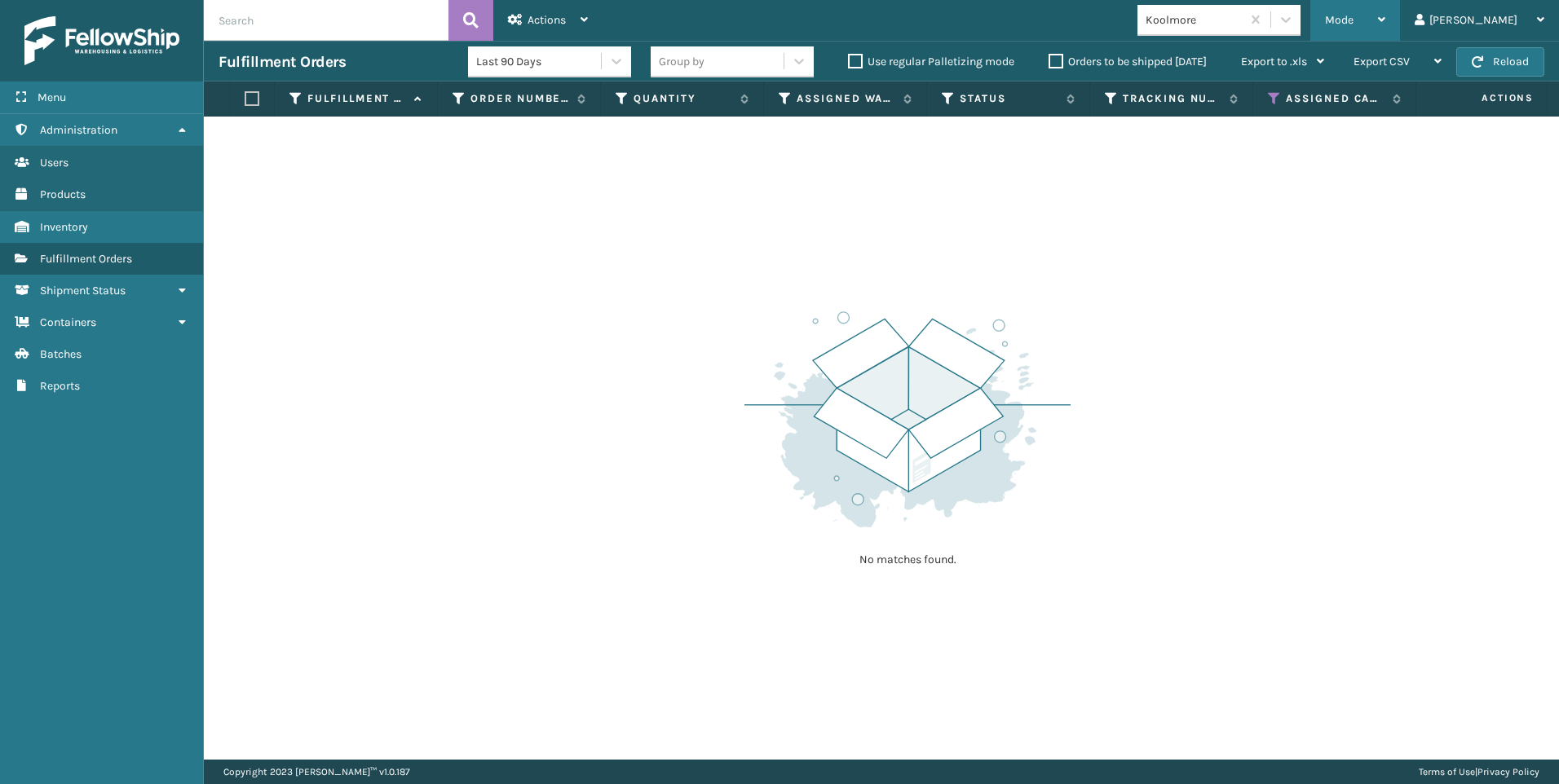
click at [1386, 26] on div "Mode" at bounding box center [1355, 20] width 60 height 41
click at [1261, 41] on ul "Regular Mode Picking Mode Labeling Mode Exit Scan Mode" at bounding box center [1290, 41] width 219 height 0
click at [1354, 20] on span "Mode" at bounding box center [1339, 19] width 29 height 14
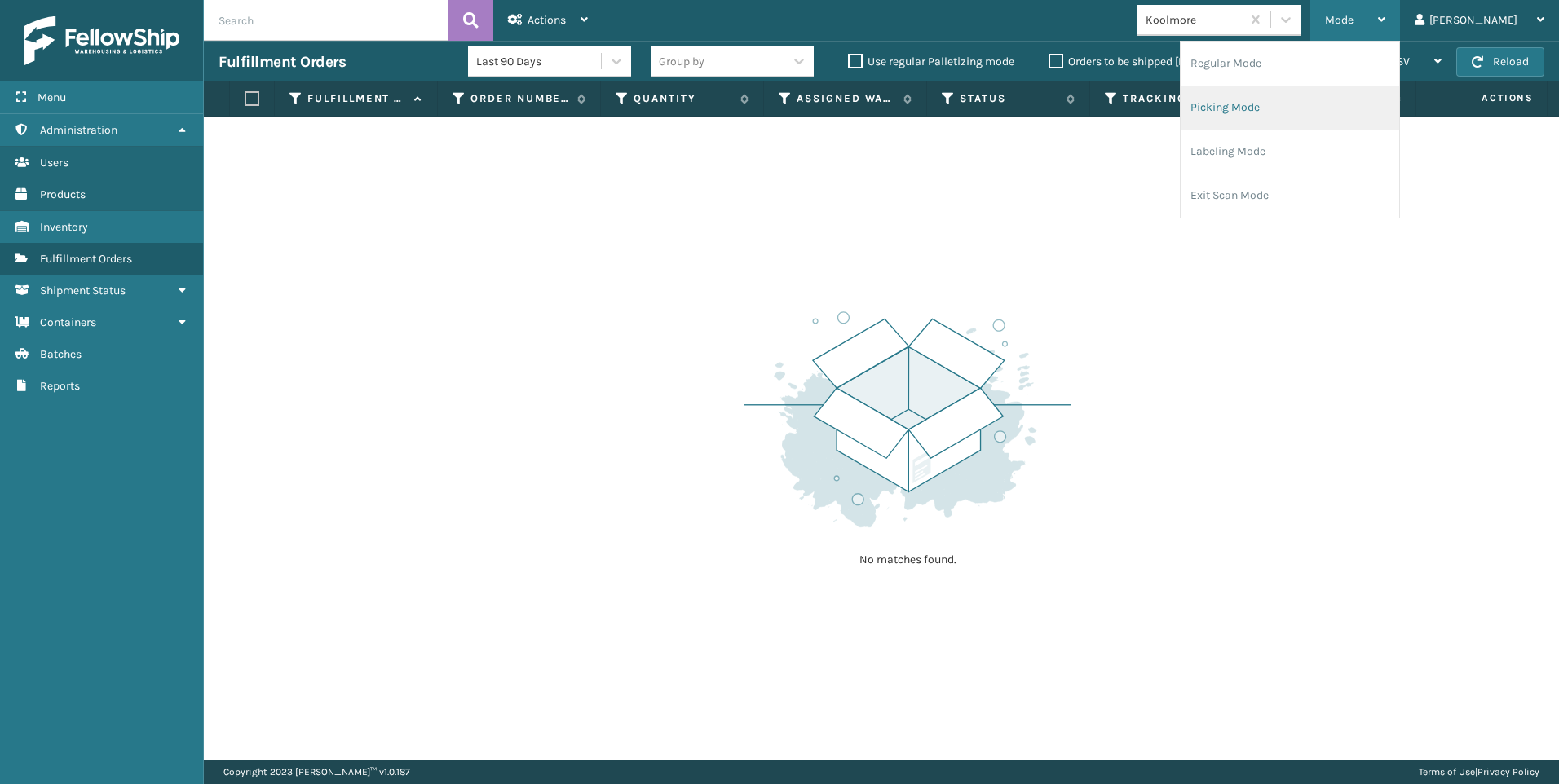
click at [1309, 70] on li "Regular Mode" at bounding box center [1290, 64] width 219 height 44
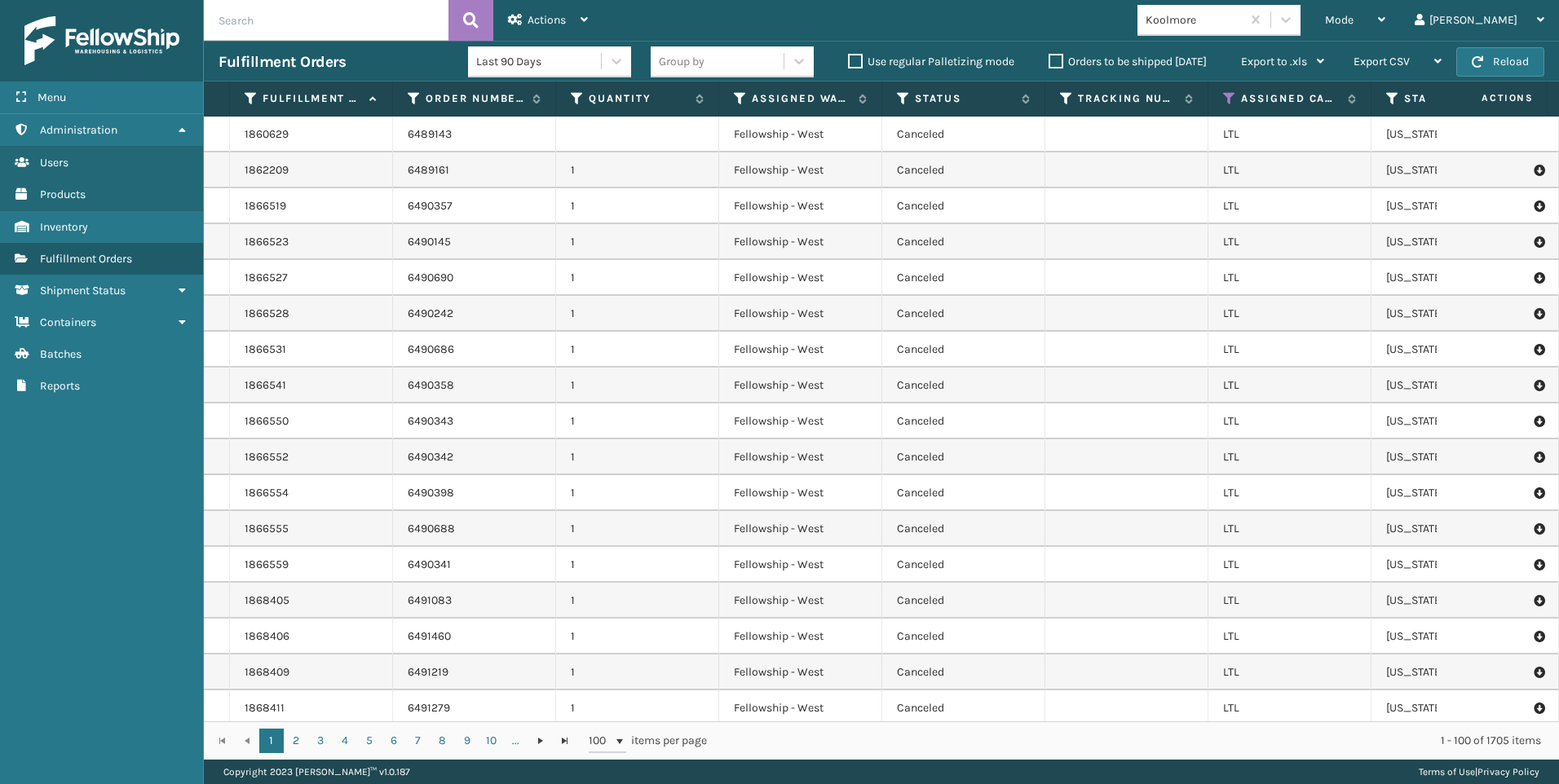
click at [308, 3] on input "text" at bounding box center [326, 20] width 245 height 41
click at [310, 20] on input "text" at bounding box center [326, 20] width 245 height 41
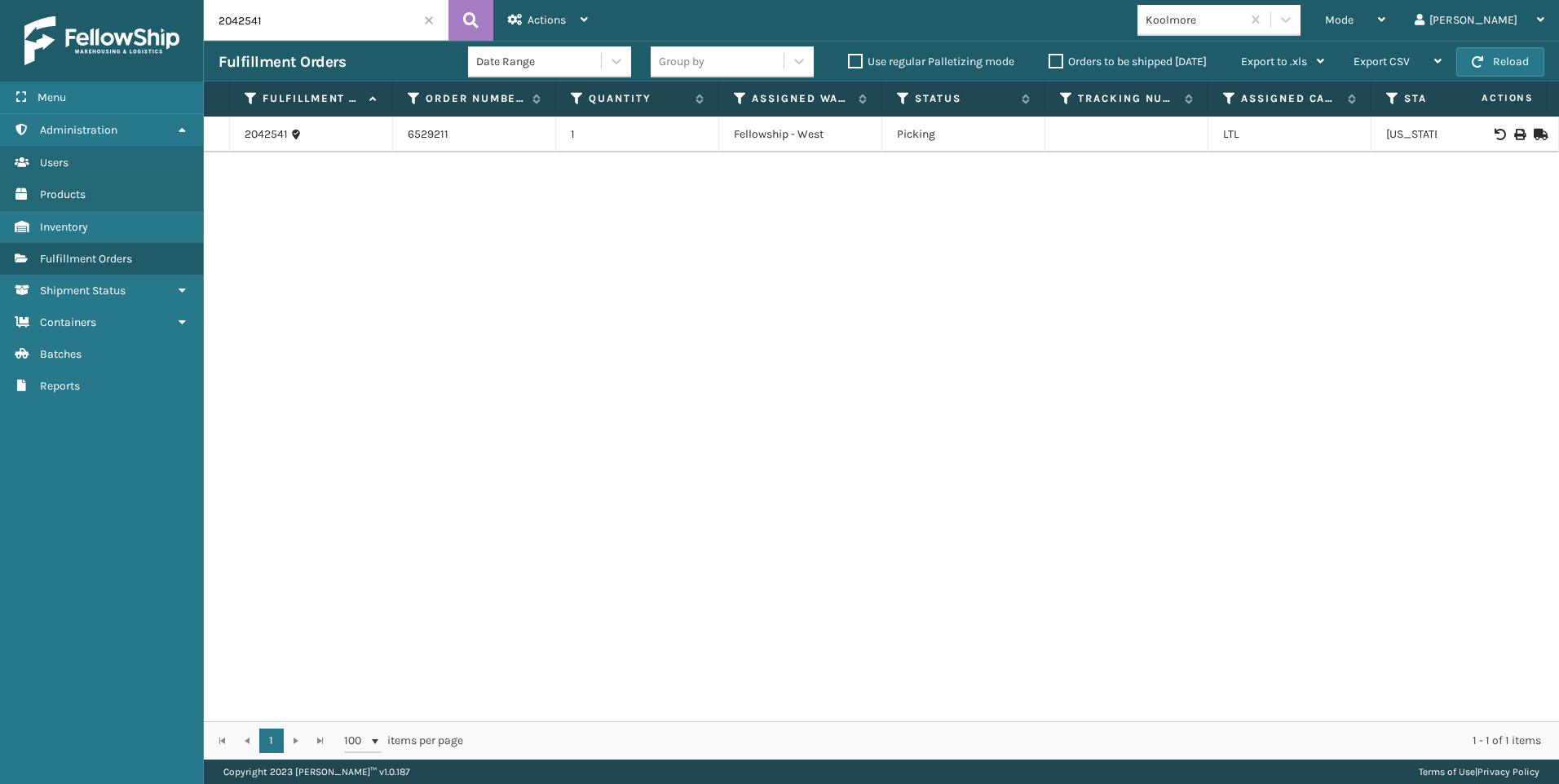
click at [1515, 131] on icon at bounding box center [1519, 134] width 10 height 12
drag, startPoint x: 121, startPoint y: 16, endPoint x: 75, endPoint y: 15, distance: 46.0
click at [101, 0] on div "Menu Administration Users Products Inventory Fulfillment Orders Shipment Status…" at bounding box center [780, 0] width 1559 height 0
click at [1515, 136] on icon at bounding box center [1519, 134] width 10 height 12
drag, startPoint x: 305, startPoint y: 14, endPoint x: 106, endPoint y: 23, distance: 199.2
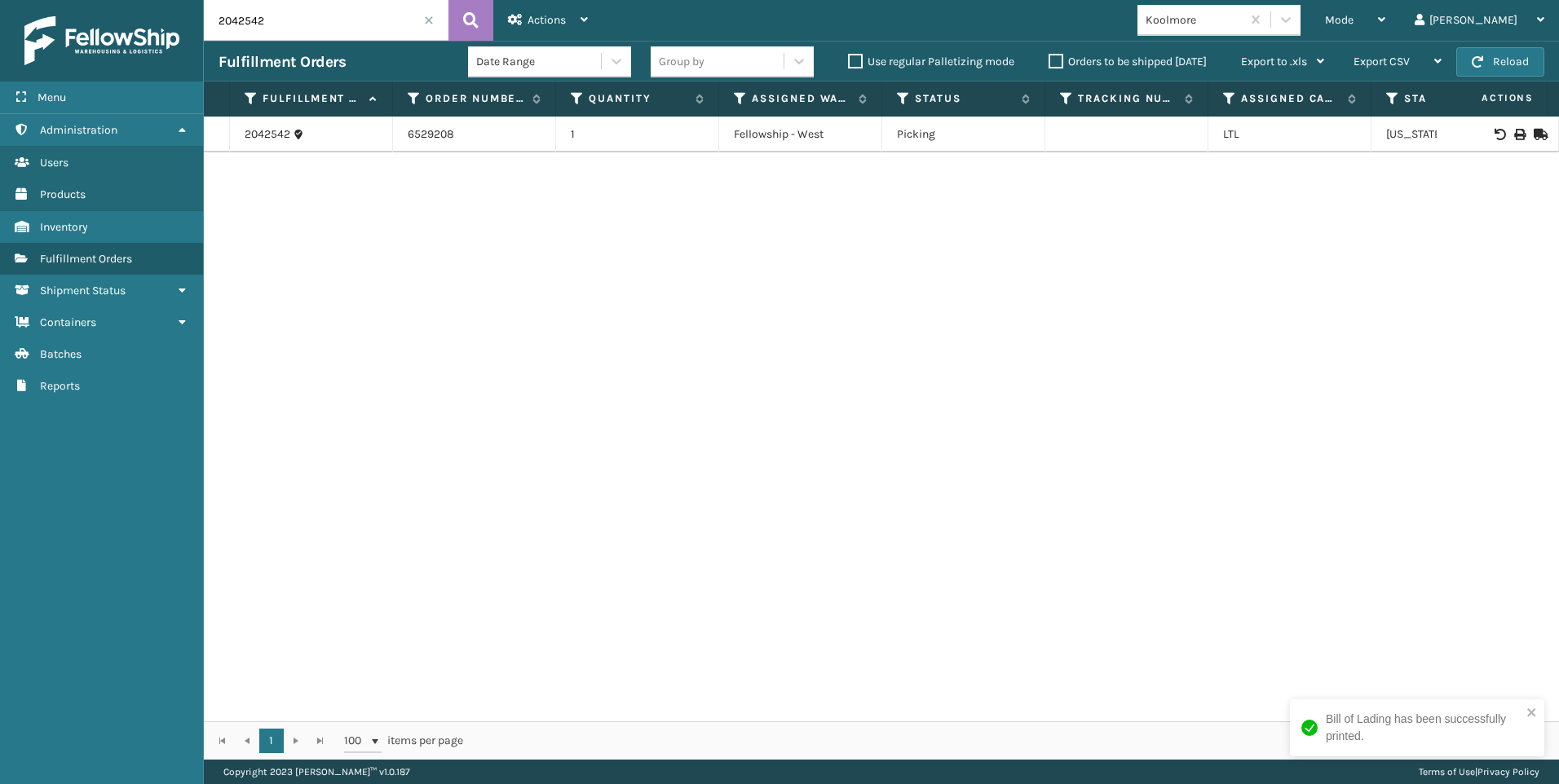
click at [172, 0] on div "Menu Administration Users Products Inventory Fulfillment Orders Shipment Status…" at bounding box center [780, 0] width 1559 height 0
click at [1515, 135] on icon at bounding box center [1519, 134] width 10 height 12
drag, startPoint x: 313, startPoint y: 28, endPoint x: 170, endPoint y: 3, distance: 145.2
click at [180, 0] on div "Menu Administration Users Products Inventory Fulfillment Orders Shipment Status…" at bounding box center [780, 0] width 1559 height 0
click at [1515, 130] on icon at bounding box center [1519, 134] width 10 height 12
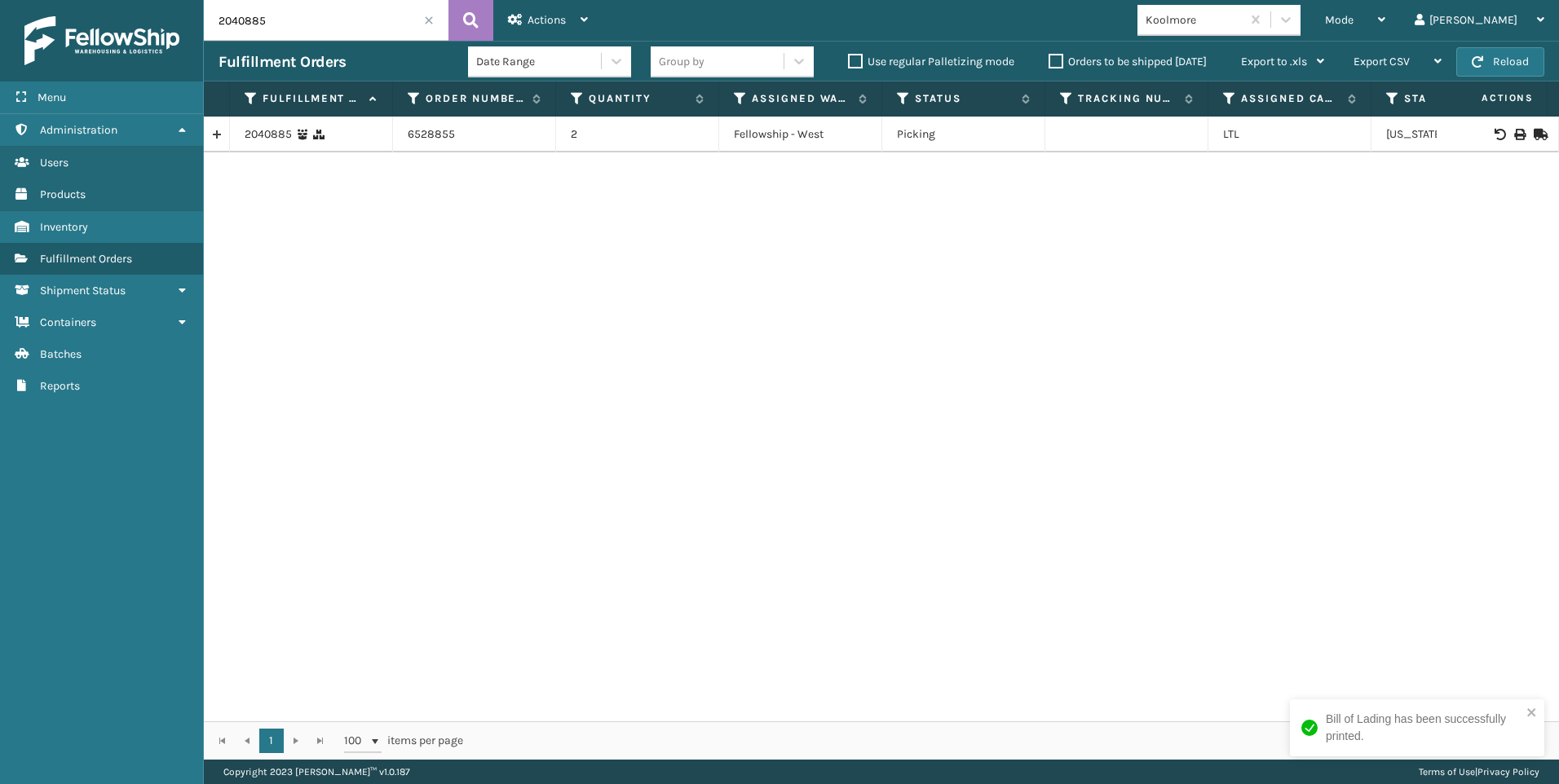
drag, startPoint x: 75, startPoint y: 7, endPoint x: 56, endPoint y: 7, distance: 19.0
click at [60, 0] on div "Menu Administration Users Products Inventory Fulfillment Orders Shipment Status…" at bounding box center [780, 0] width 1559 height 0
click at [1515, 132] on icon at bounding box center [1519, 134] width 10 height 12
drag, startPoint x: 240, startPoint y: 25, endPoint x: 15, endPoint y: 15, distance: 225.2
click at [47, 0] on div "Menu Administration Users Products Inventory Fulfillment Orders Shipment Status…" at bounding box center [780, 0] width 1559 height 0
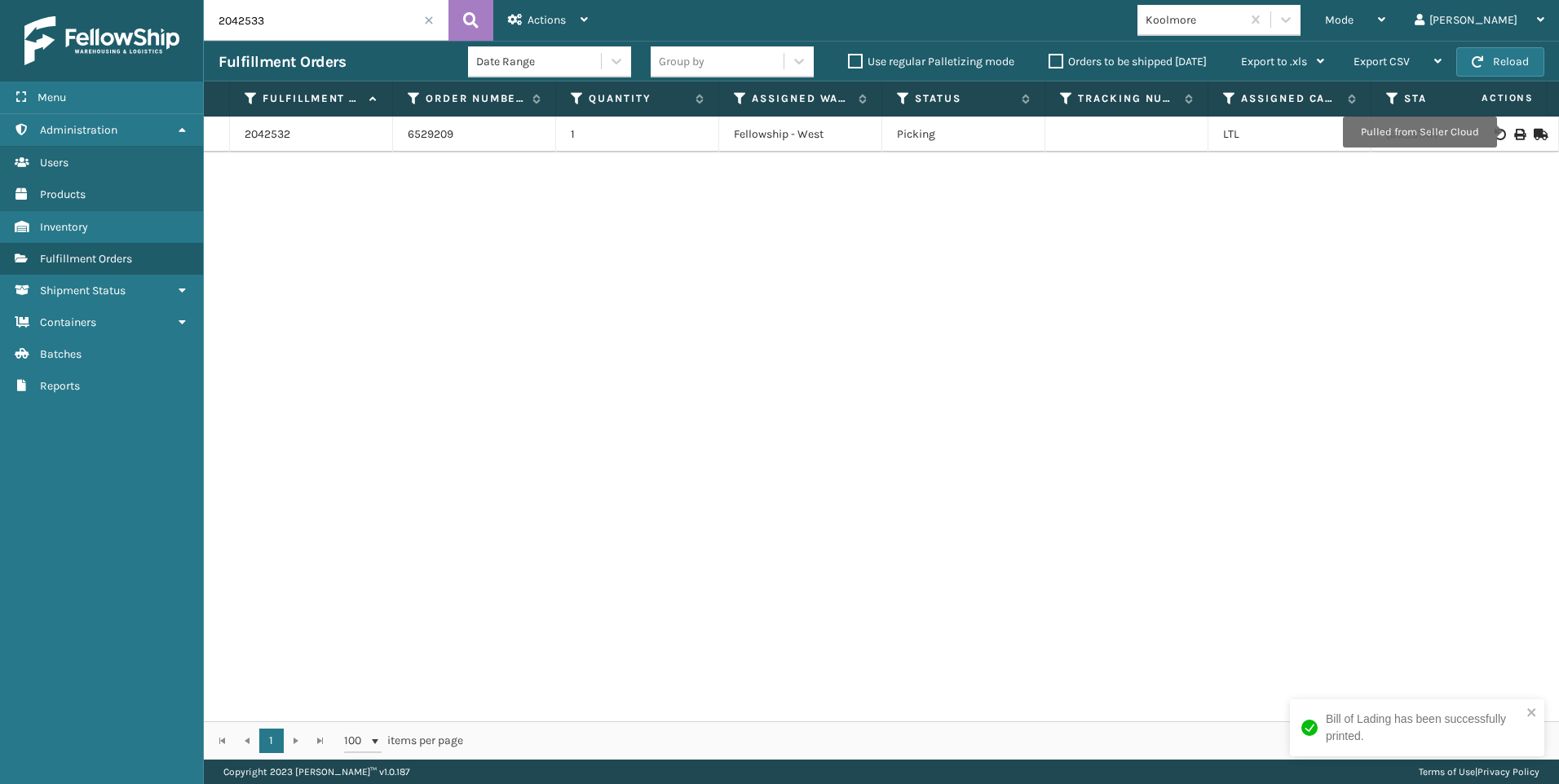
type input "2042533"
click at [1515, 137] on icon at bounding box center [1519, 134] width 10 height 12
drag, startPoint x: 277, startPoint y: 8, endPoint x: 62, endPoint y: 8, distance: 215.0
click at [67, 0] on div "Menu Administration Users Products Inventory Fulfillment Orders Shipment Status…" at bounding box center [780, 0] width 1559 height 0
click at [425, 20] on span at bounding box center [428, 20] width 10 height 10
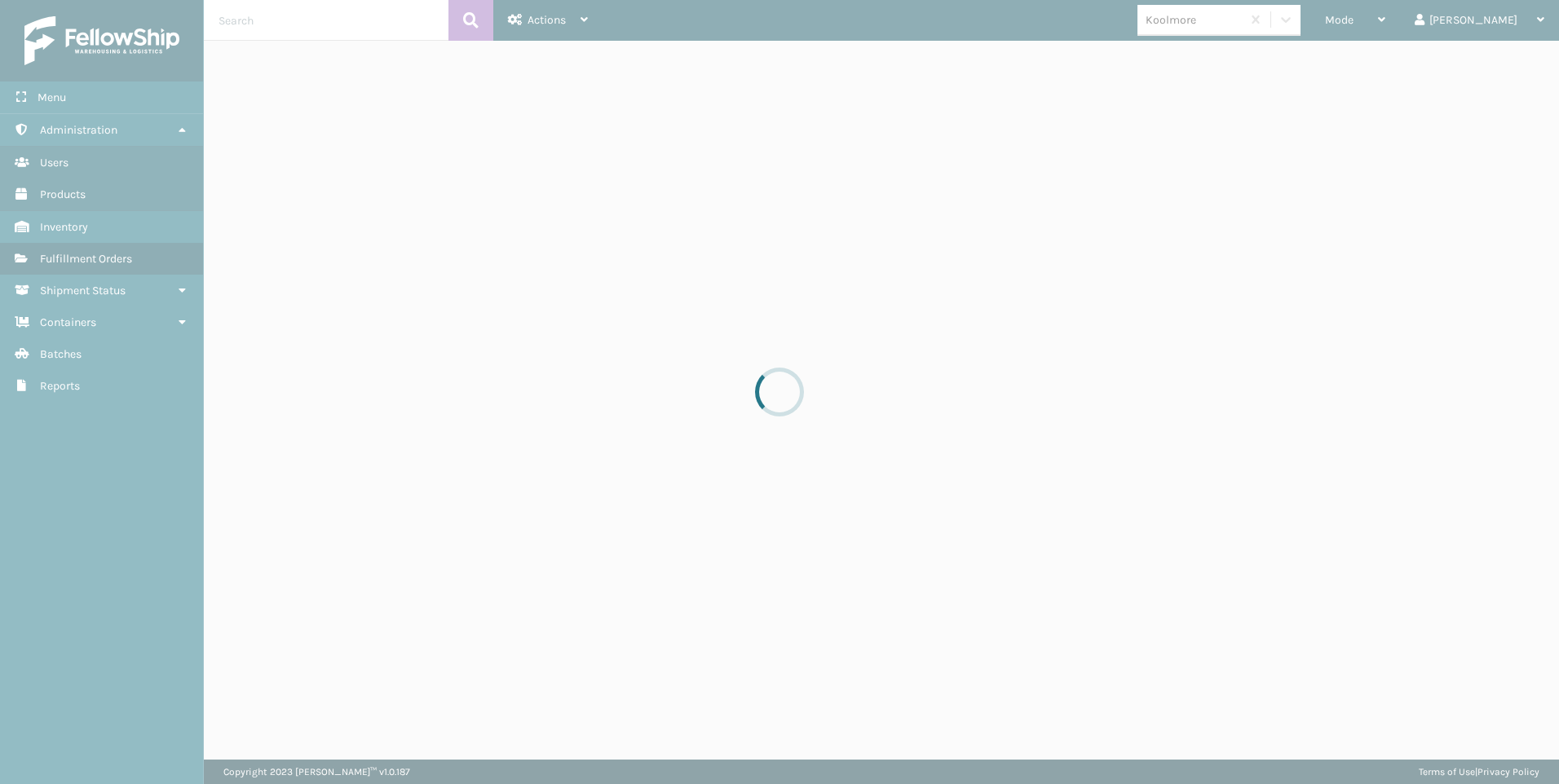
click at [1423, 27] on div at bounding box center [780, 392] width 1559 height 784
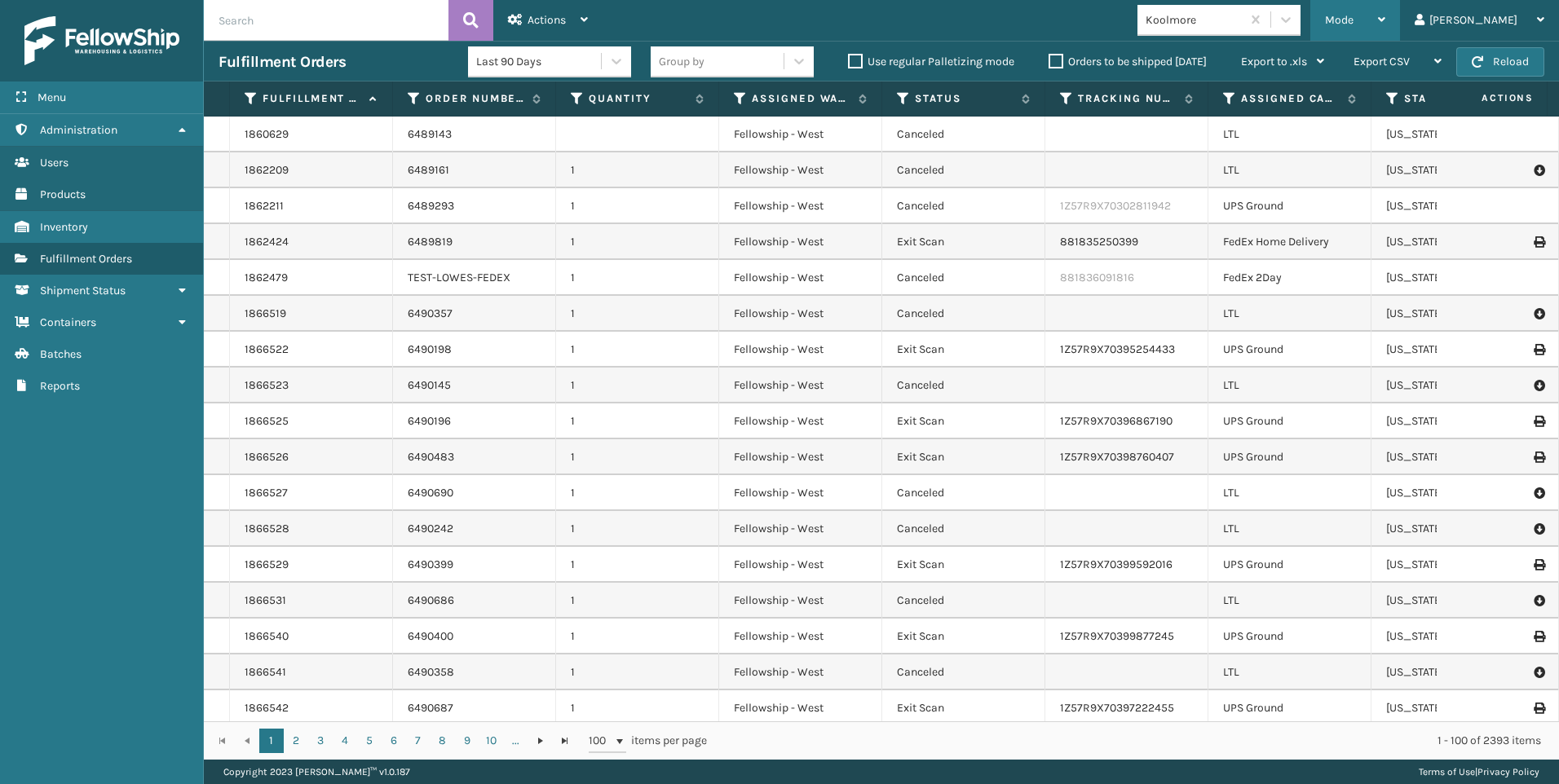
click at [1354, 26] on span "Mode" at bounding box center [1339, 19] width 29 height 14
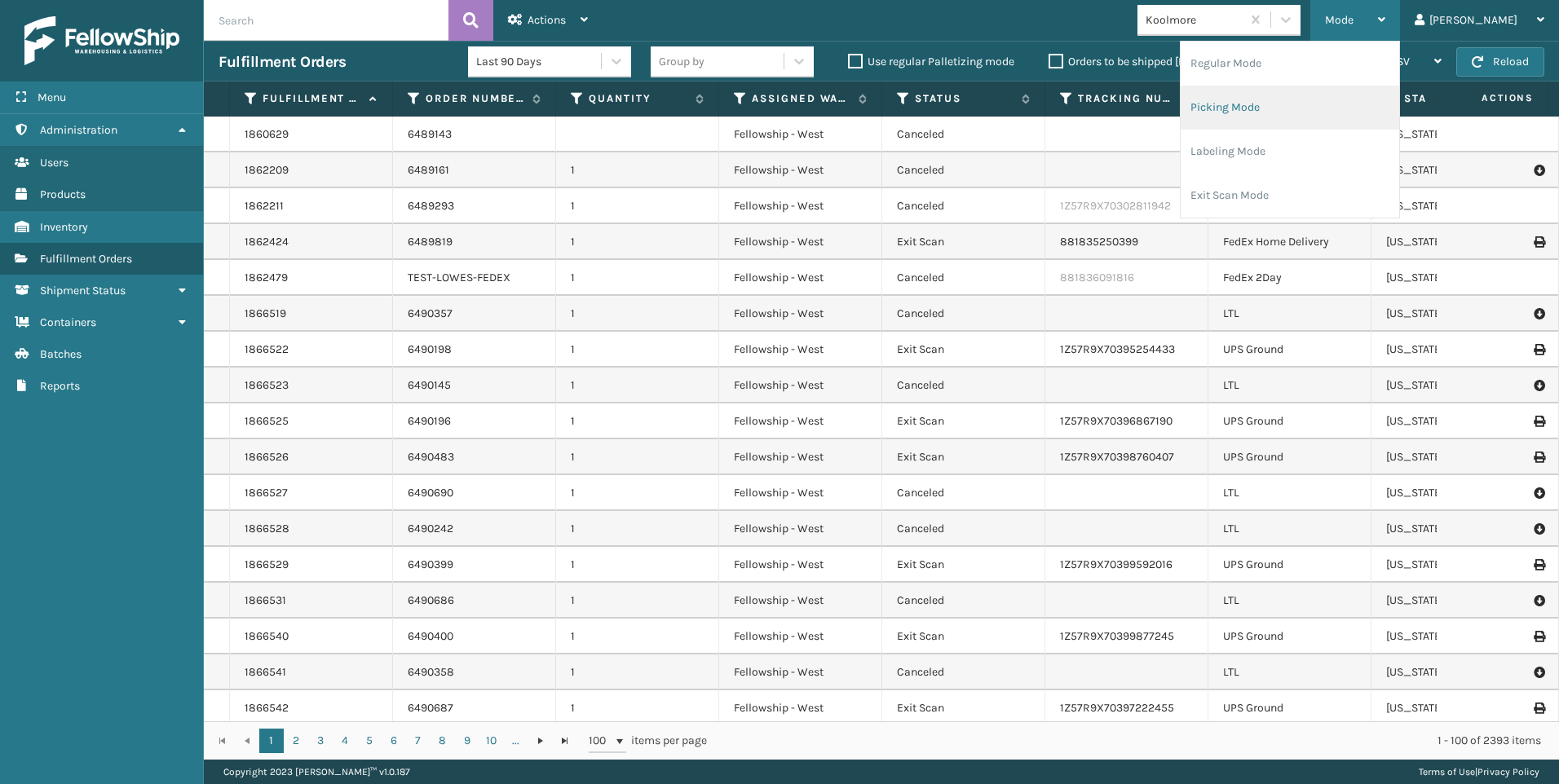
click at [1370, 91] on li "Picking Mode" at bounding box center [1290, 108] width 219 height 44
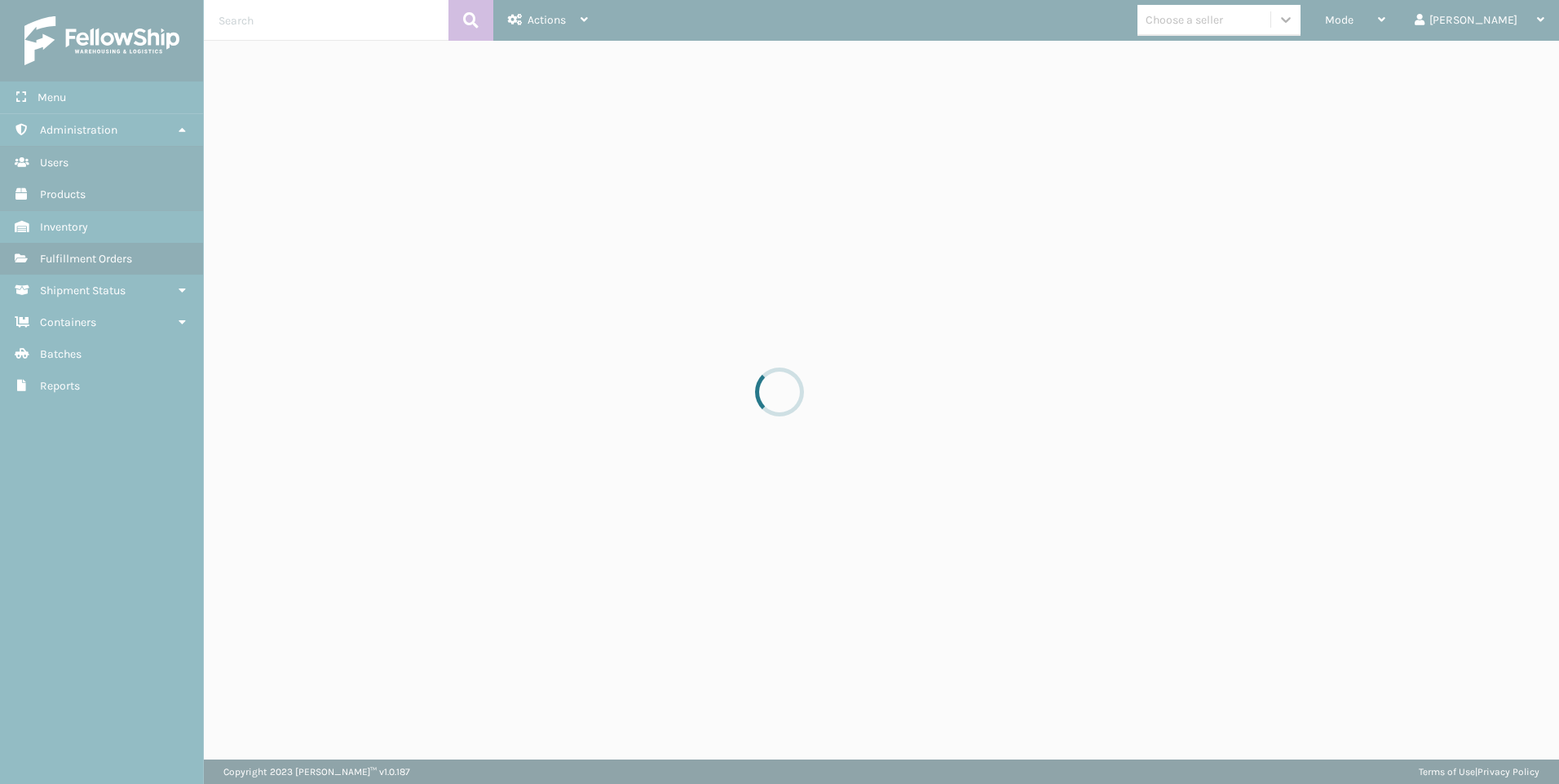
drag, startPoint x: 1329, startPoint y: 21, endPoint x: 1313, endPoint y: 45, distance: 28.8
click at [1303, 23] on div at bounding box center [780, 392] width 1559 height 784
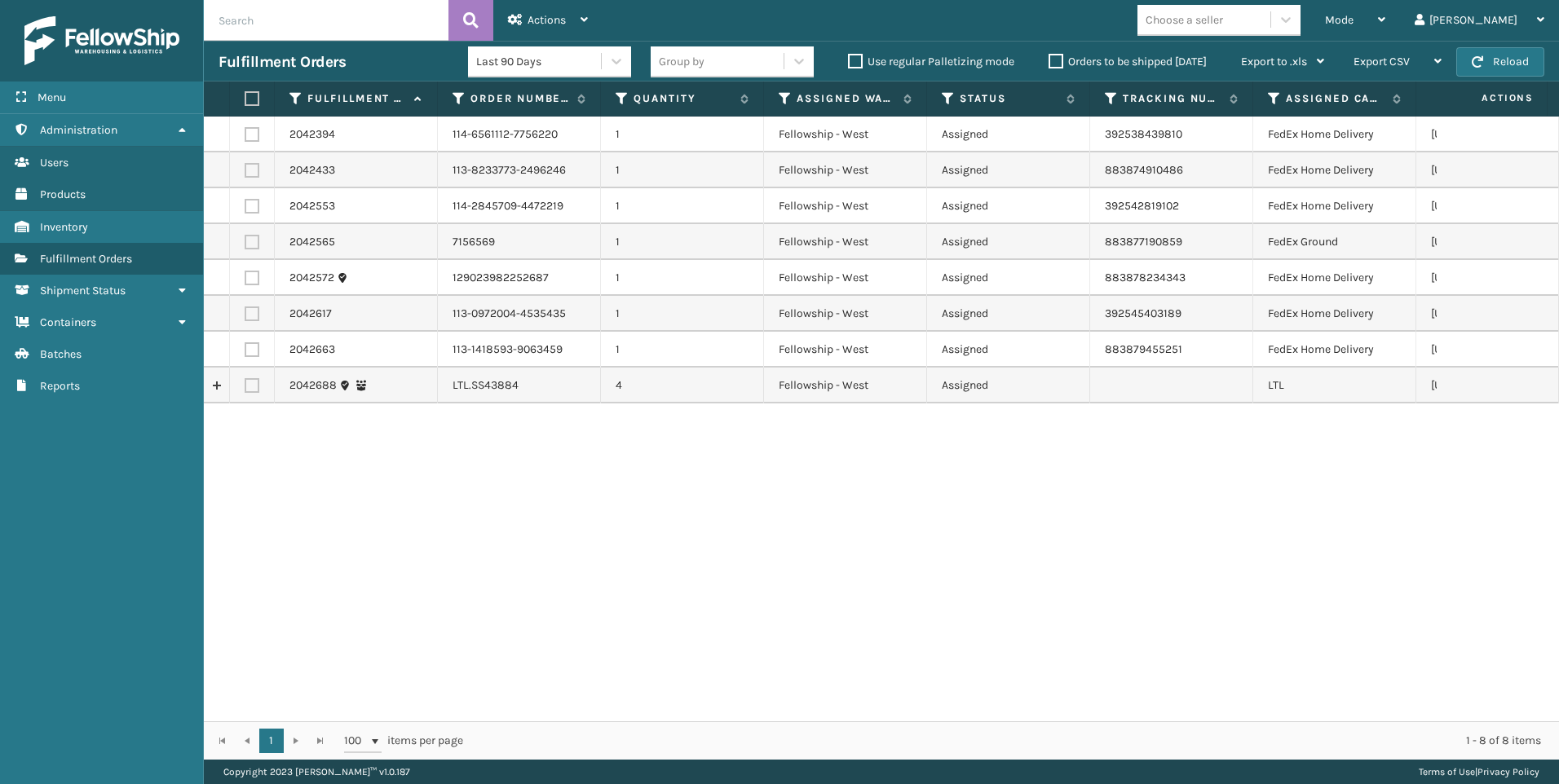
click at [1271, 23] on div "Choose a seller" at bounding box center [1203, 20] width 132 height 27
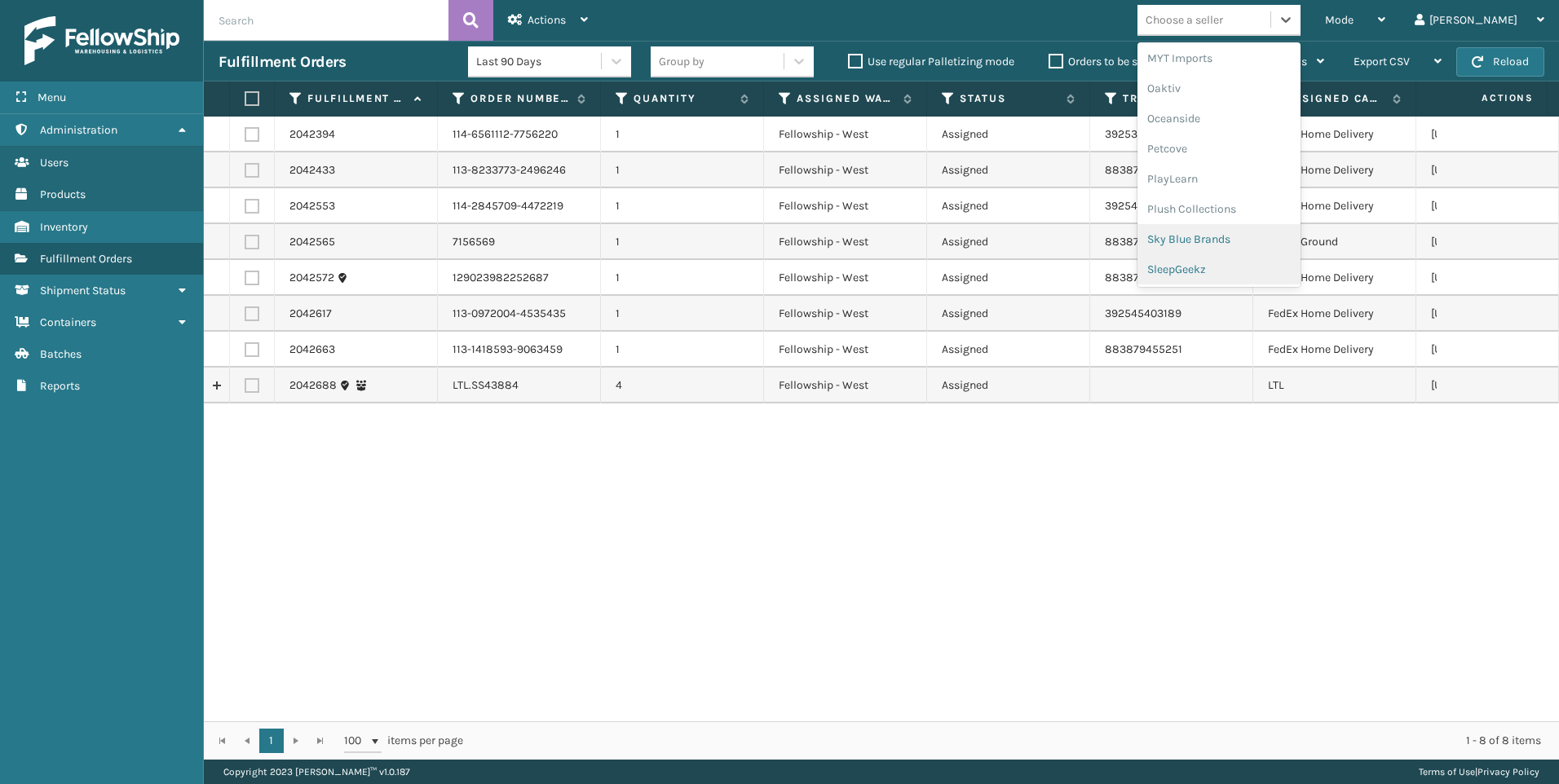
scroll to position [761, 0]
click at [1278, 258] on div "SleepGeekz" at bounding box center [1219, 265] width 163 height 30
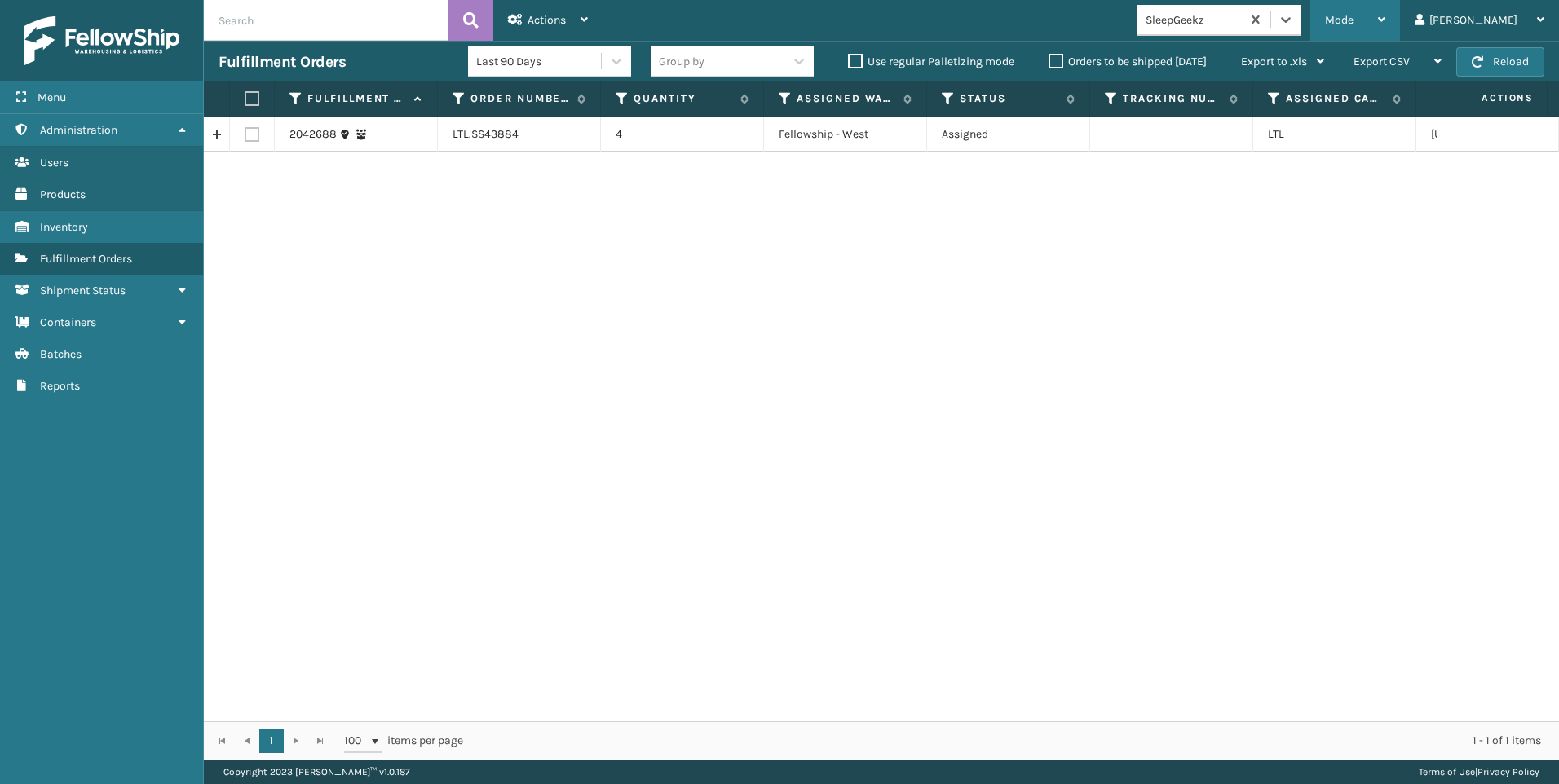
click at [1354, 20] on span "Mode" at bounding box center [1339, 19] width 29 height 14
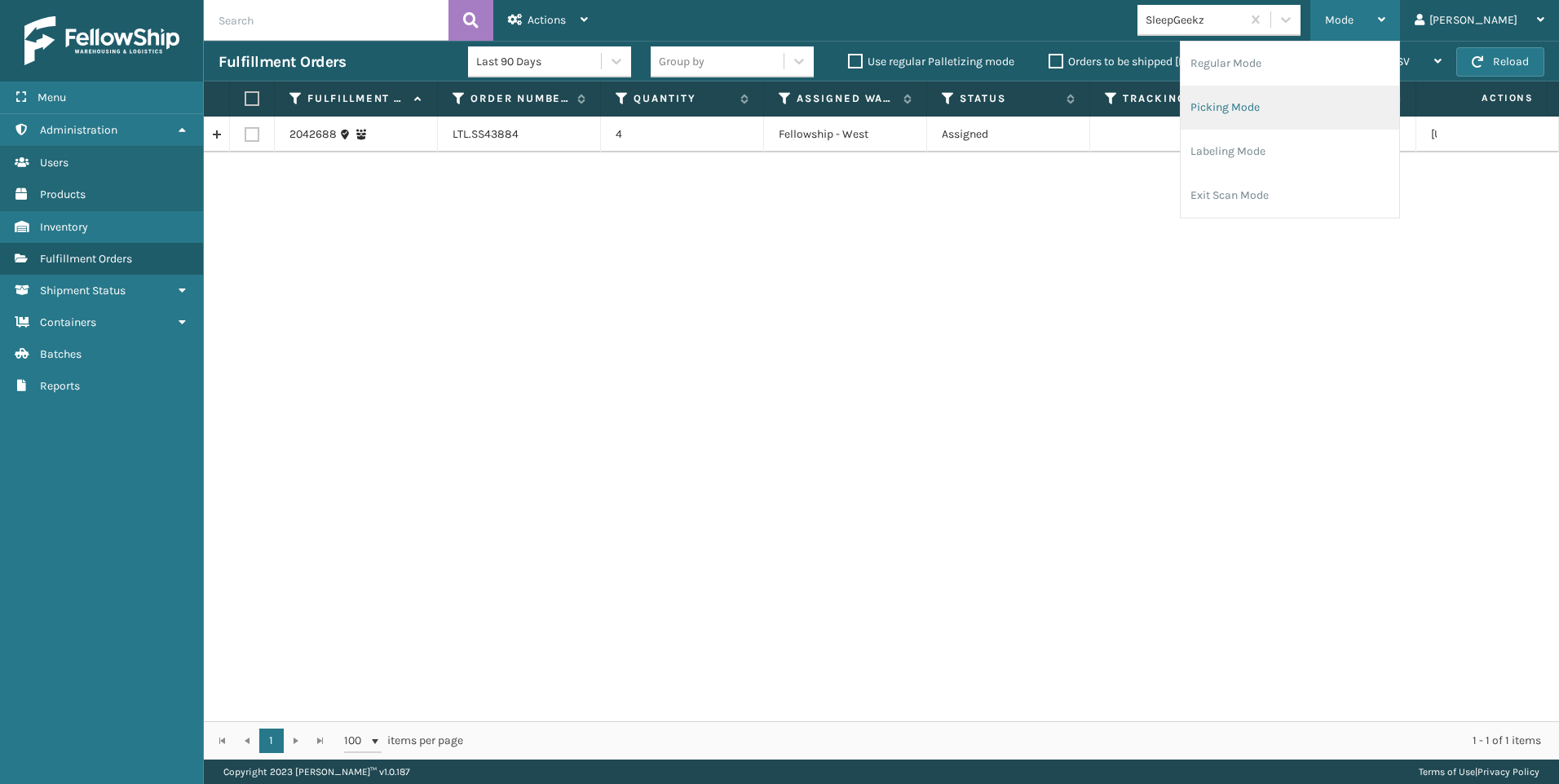
click at [1322, 119] on li "Picking Mode" at bounding box center [1290, 108] width 219 height 44
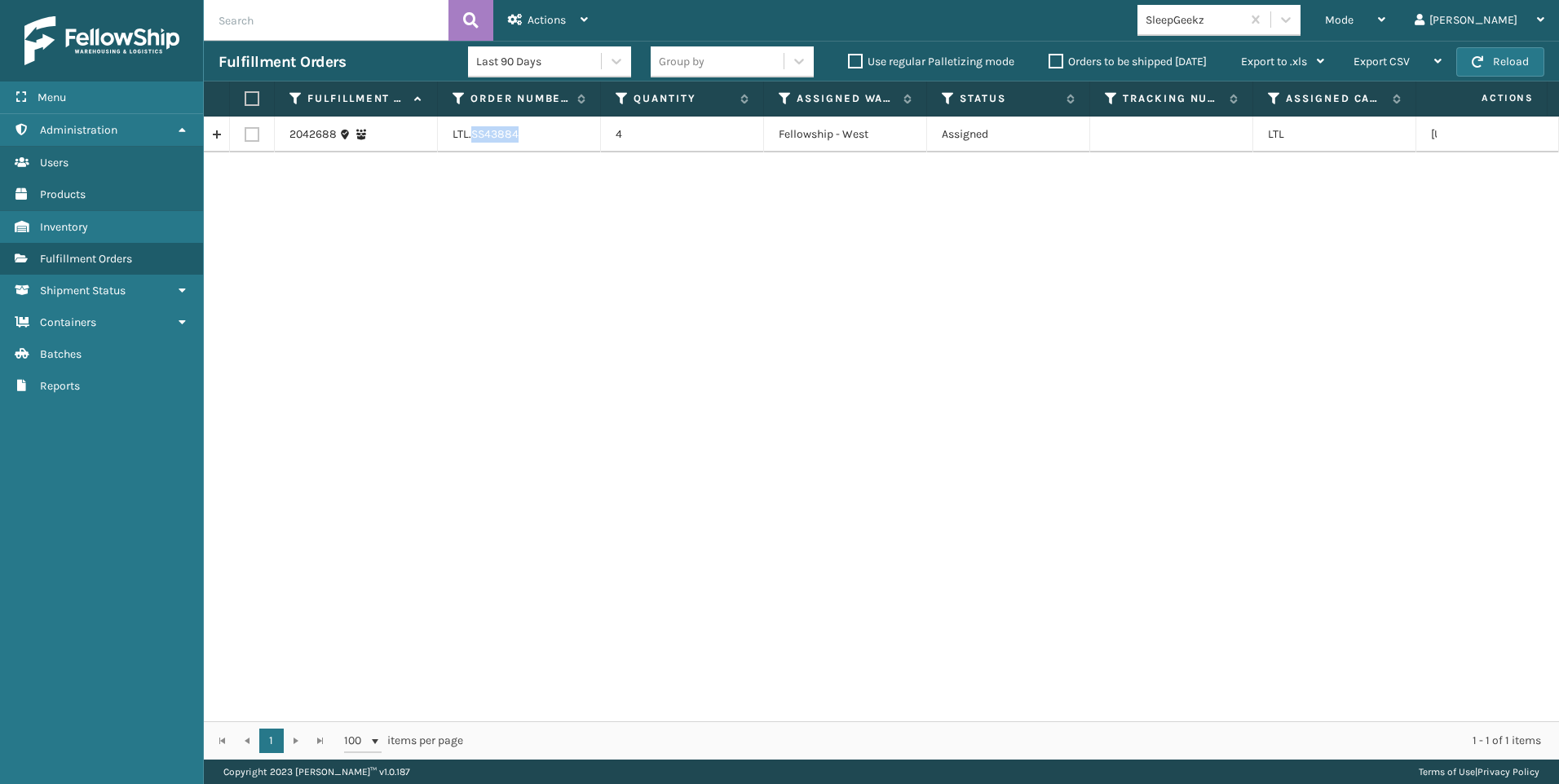
drag, startPoint x: 476, startPoint y: 132, endPoint x: 522, endPoint y: 130, distance: 46.0
click at [522, 130] on td "LTL.SS43884" at bounding box center [519, 134] width 163 height 36
copy td "SS43884"
click at [252, 137] on label at bounding box center [251, 134] width 15 height 15
click at [246, 137] on input "checkbox" at bounding box center [245, 132] width 1 height 11
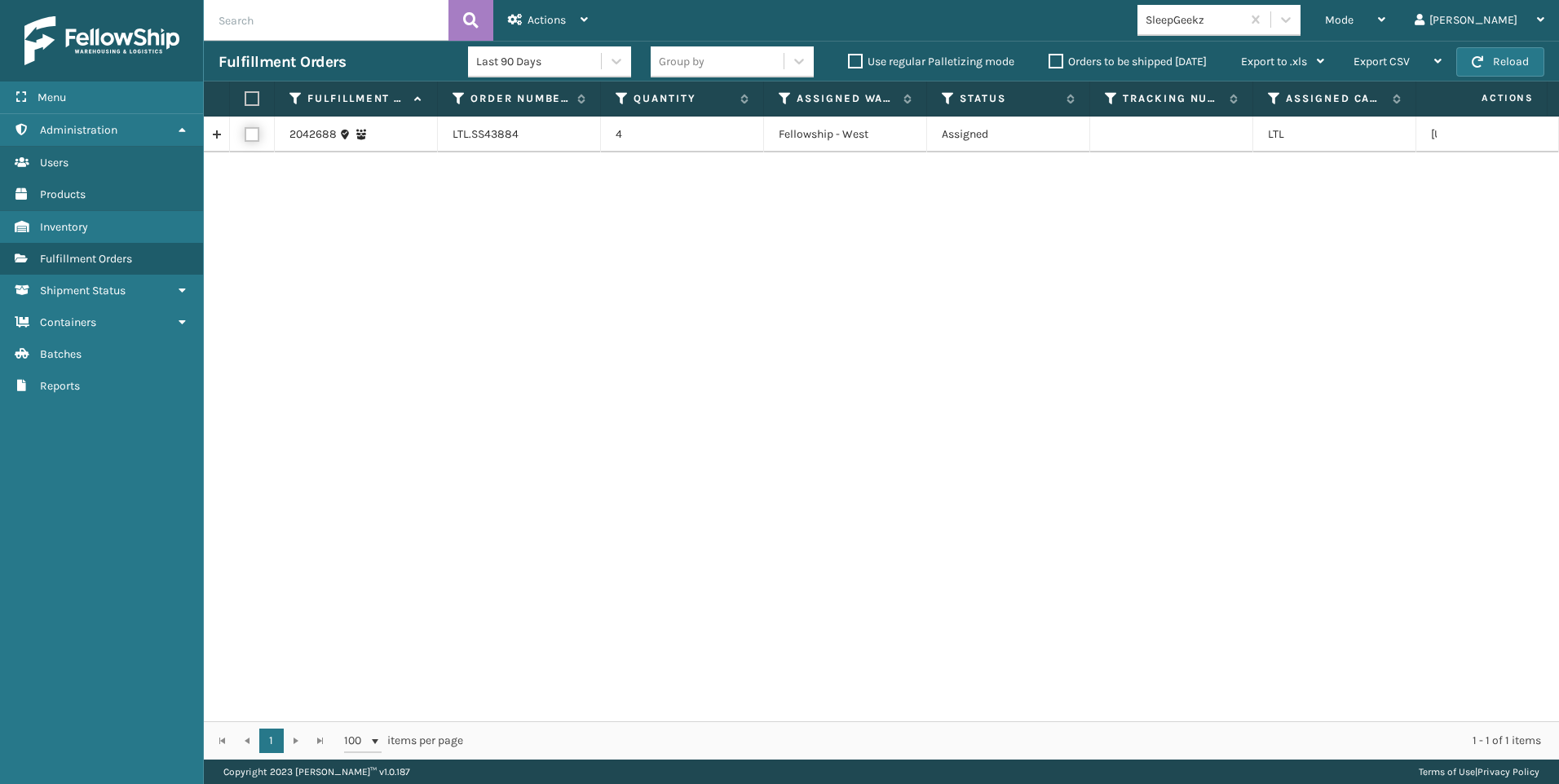
checkbox input "true"
click at [540, 12] on div "Actions" at bounding box center [547, 20] width 80 height 41
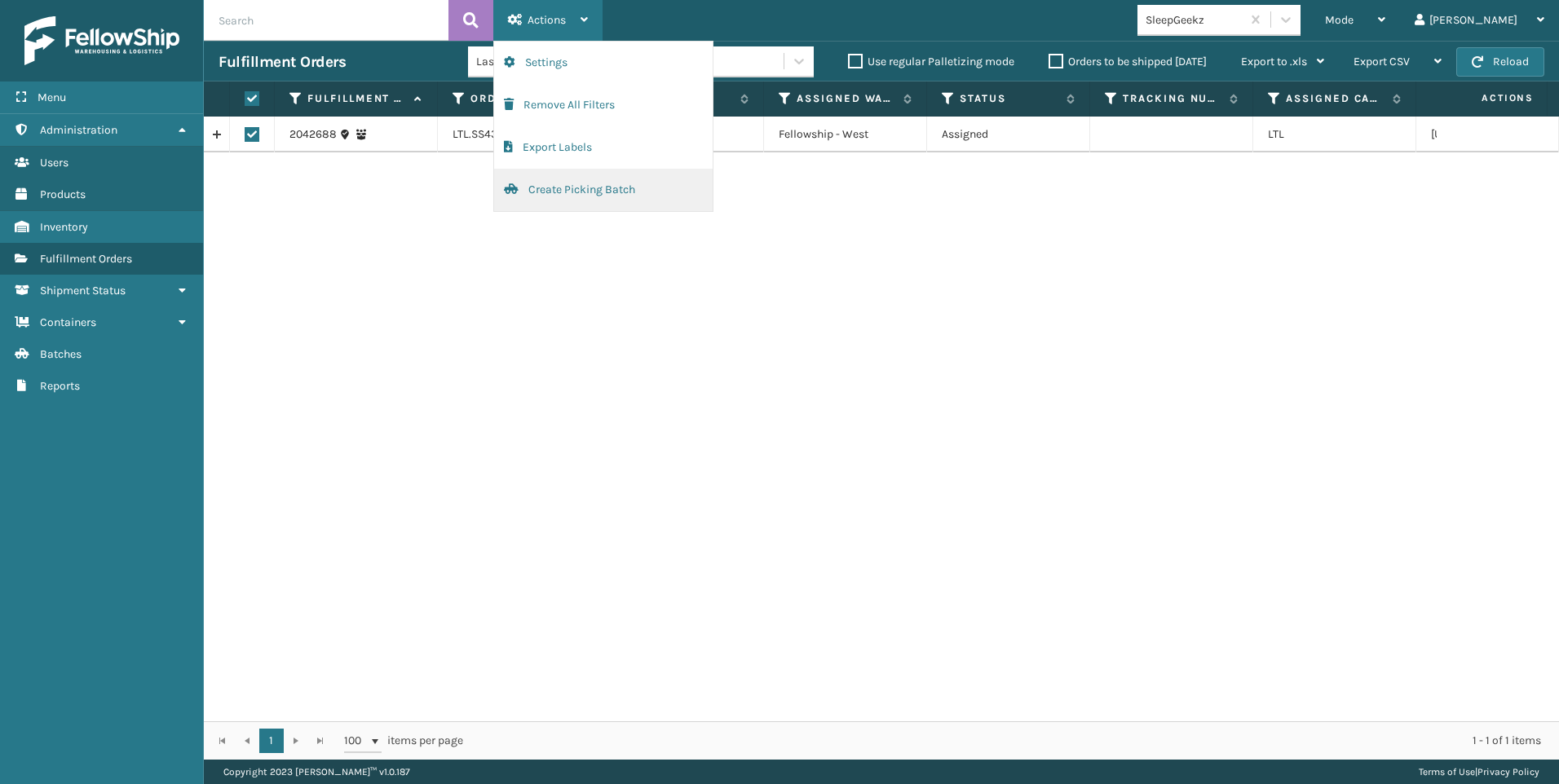
click at [568, 189] on button "Create Picking Batch" at bounding box center [603, 190] width 219 height 43
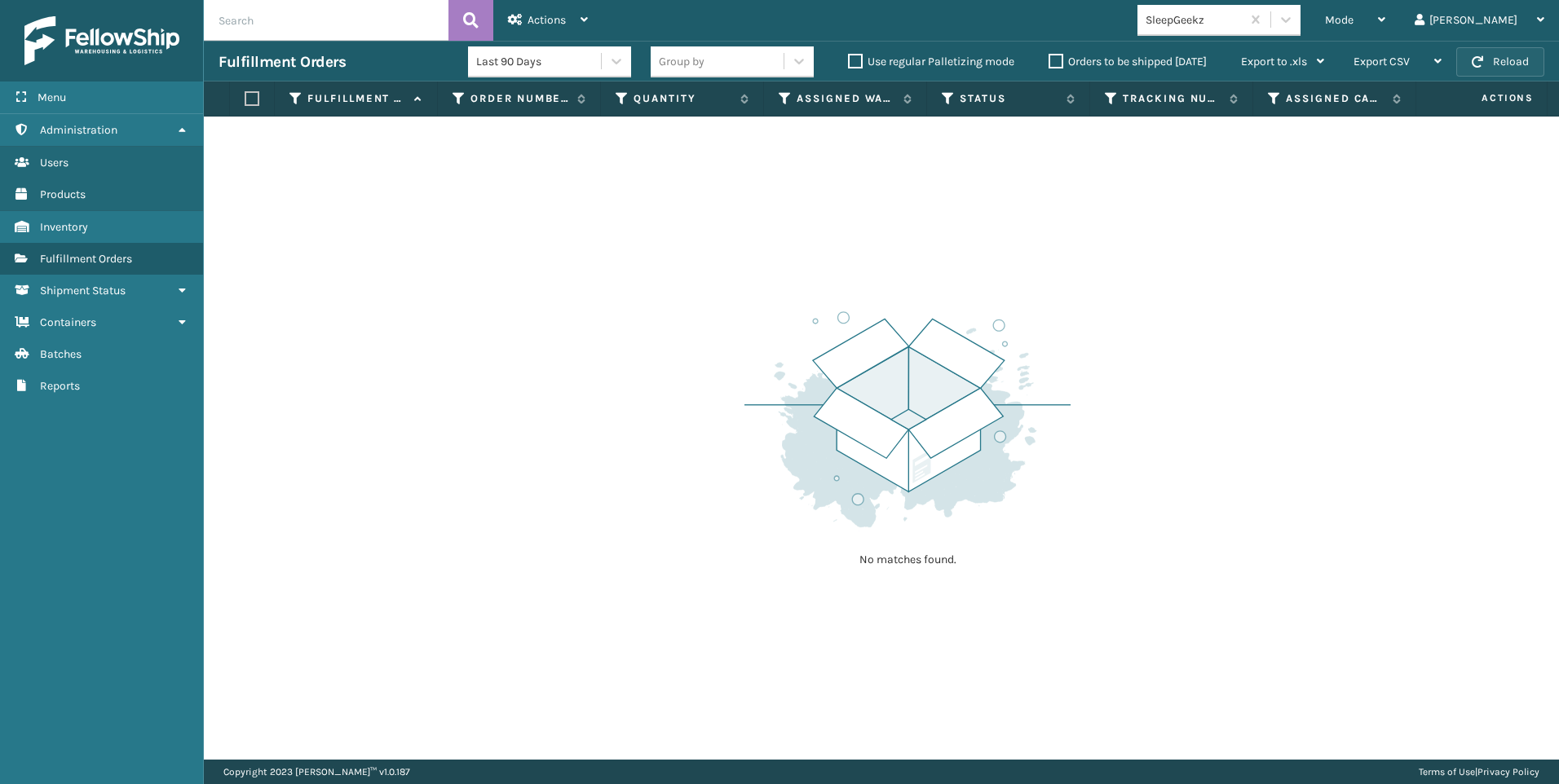
click at [1493, 60] on button "Reload" at bounding box center [1500, 62] width 88 height 29
click at [1243, 13] on div "SleepGeekz" at bounding box center [1194, 20] width 97 height 17
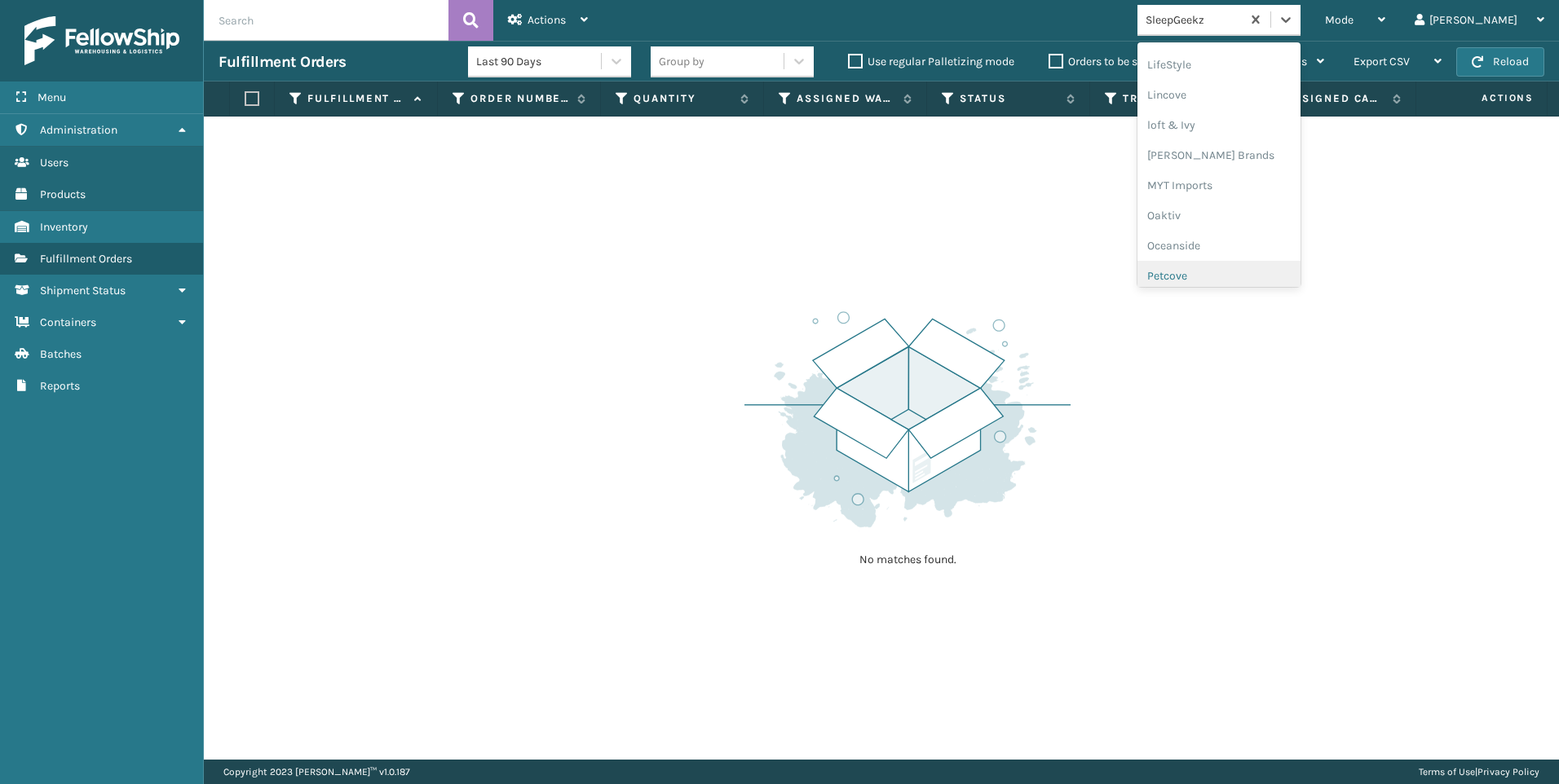
scroll to position [461, 0]
click at [1271, 174] on div "Koolmore" at bounding box center [1219, 172] width 163 height 30
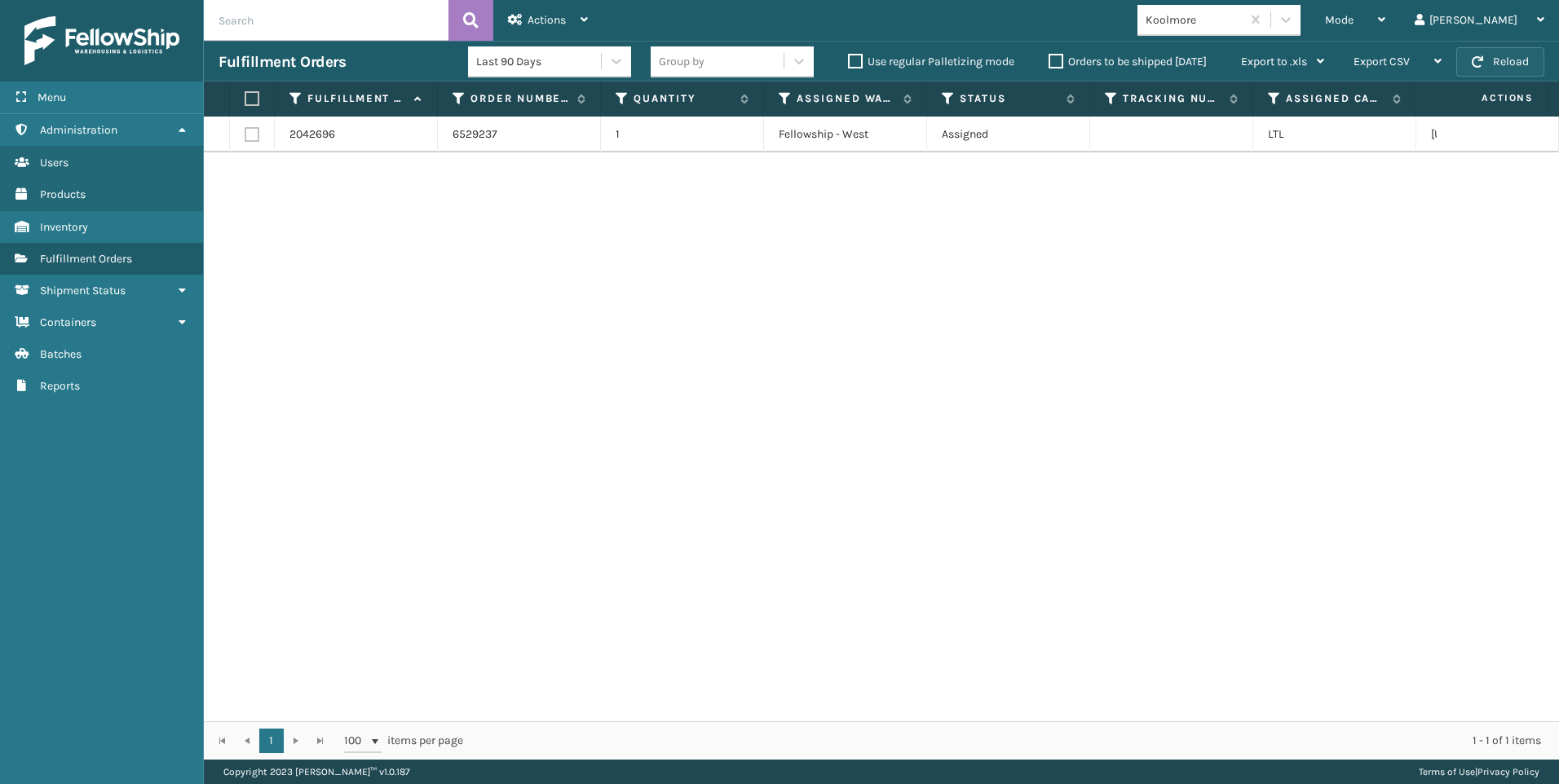
click at [1489, 71] on button "Reload" at bounding box center [1500, 62] width 88 height 29
click at [1513, 58] on button "Reload" at bounding box center [1500, 62] width 88 height 29
click at [1243, 19] on div "Koolmore" at bounding box center [1194, 20] width 97 height 17
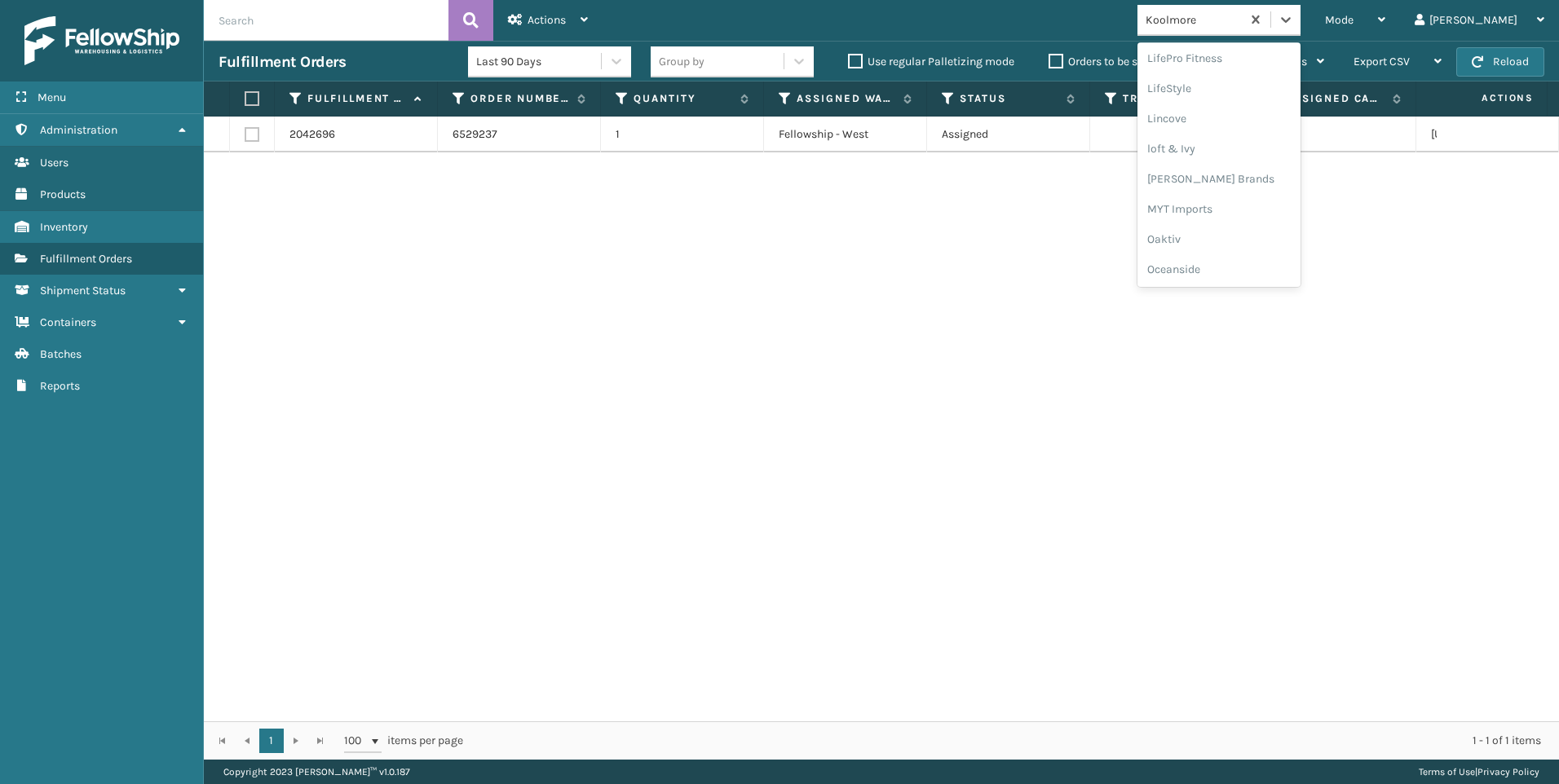
scroll to position [761, 0]
click at [1301, 273] on div "SleepGeekz" at bounding box center [1219, 265] width 163 height 30
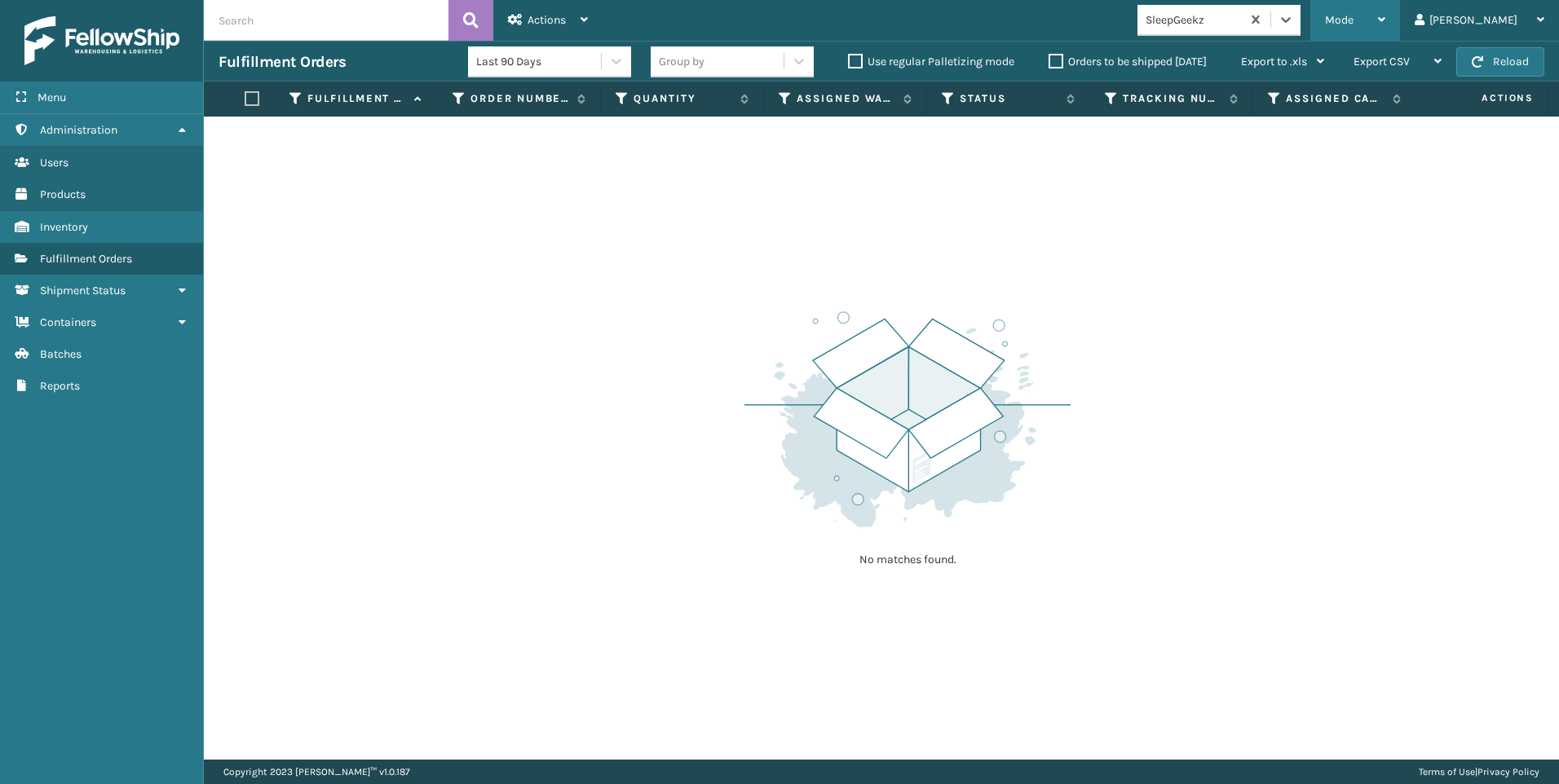
click at [1386, 30] on div "Mode" at bounding box center [1355, 20] width 60 height 41
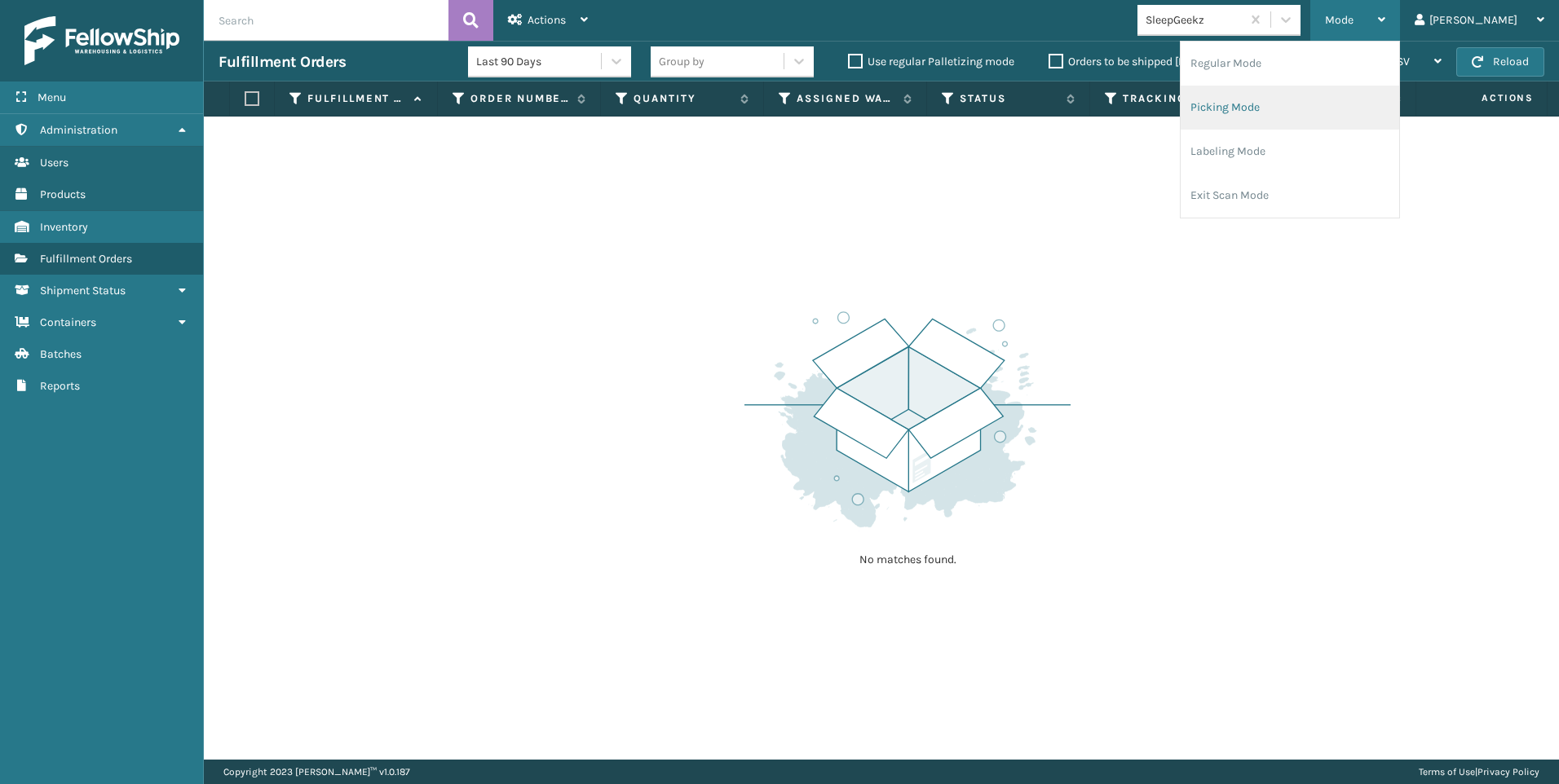
click at [1370, 102] on li "Picking Mode" at bounding box center [1290, 108] width 219 height 44
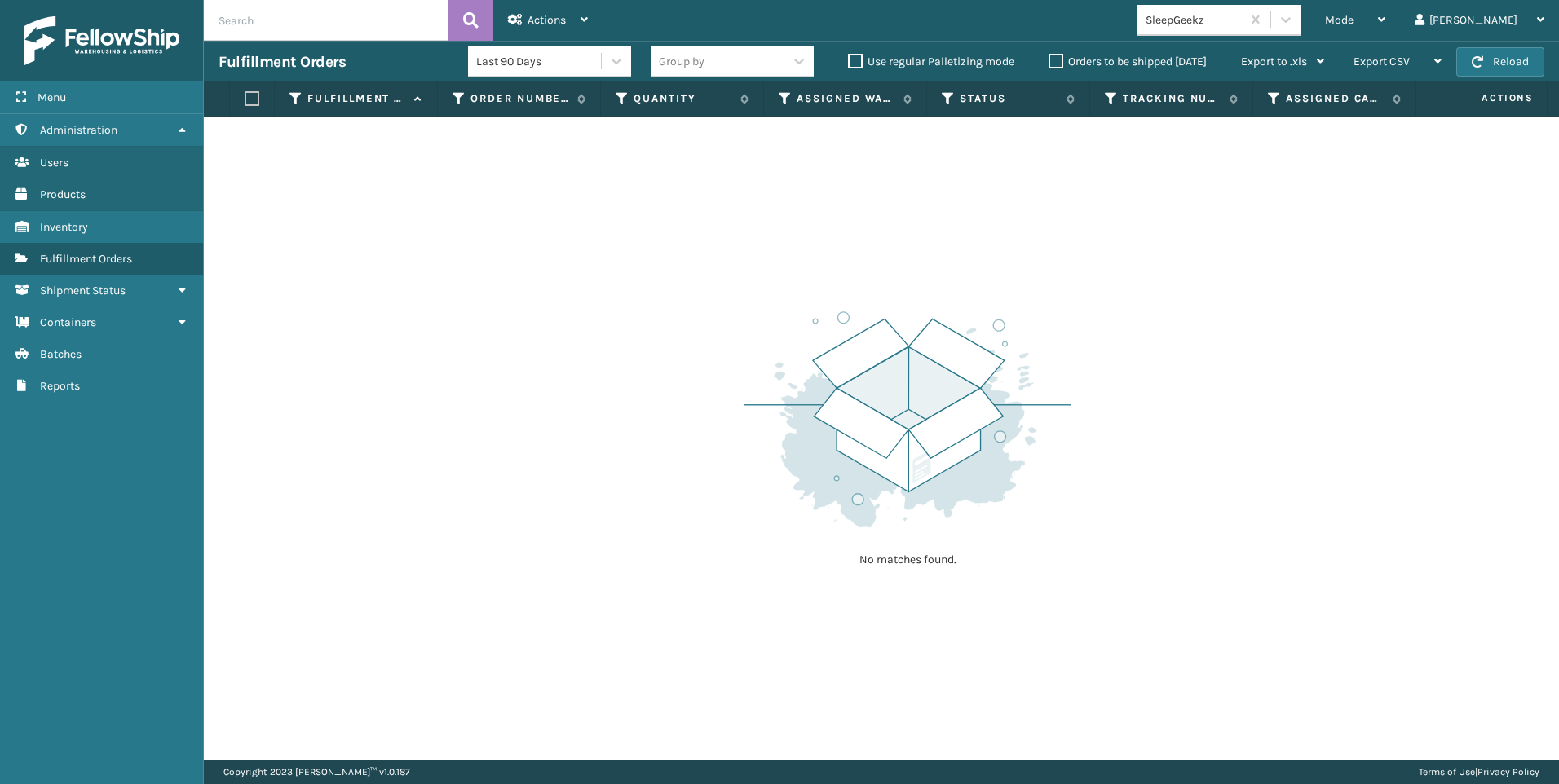
click at [370, 16] on input "text" at bounding box center [326, 20] width 245 height 41
click at [419, 239] on div "No matches found." at bounding box center [881, 438] width 1355 height 643
click at [1454, 70] on div "Export CSV Export Current Page Export All Pages" at bounding box center [1397, 62] width 117 height 41
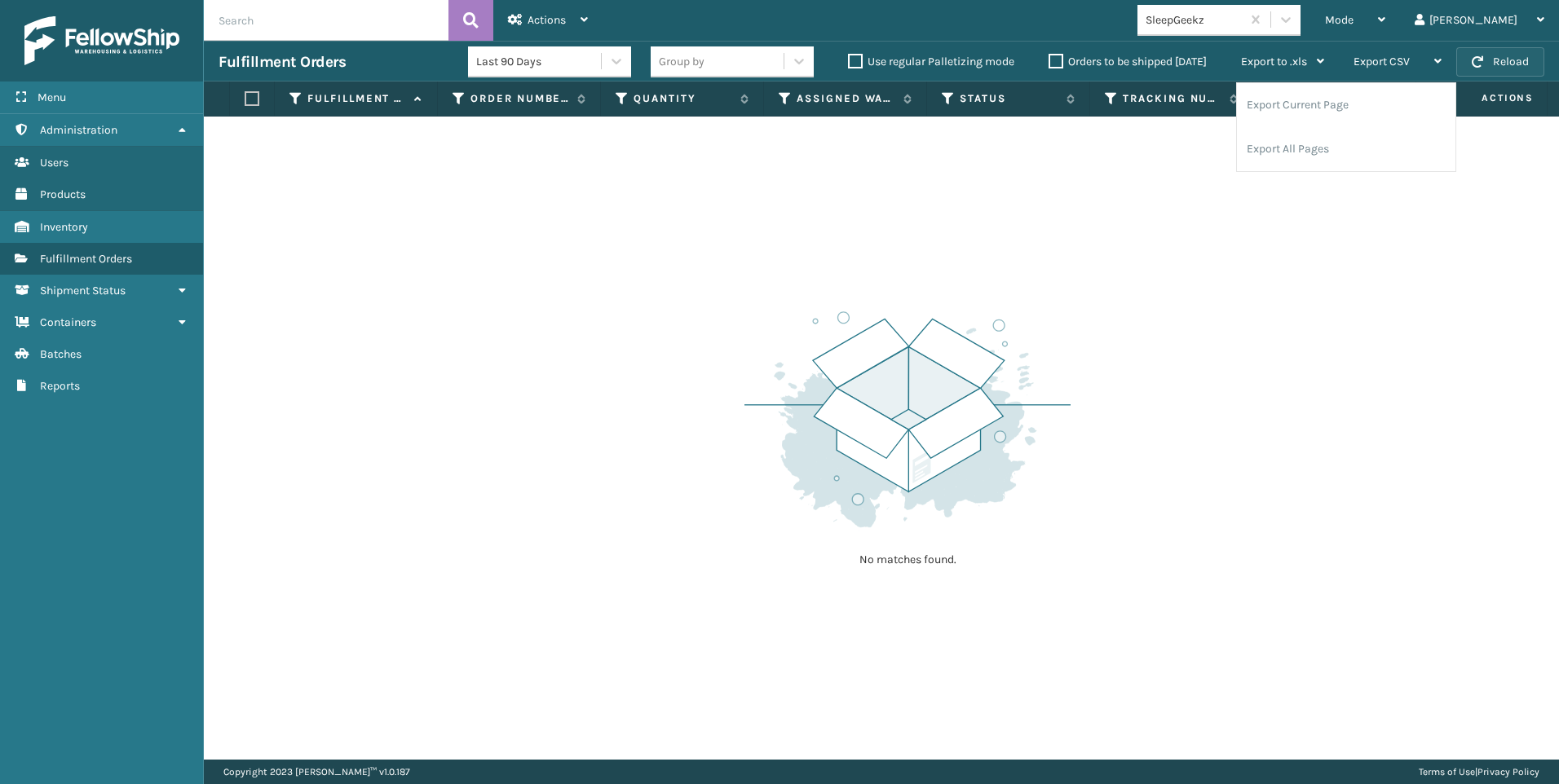
click at [1475, 69] on button "Reload" at bounding box center [1500, 62] width 88 height 29
click at [1500, 71] on button "Reload" at bounding box center [1500, 62] width 88 height 29
click at [1511, 71] on button "Reload" at bounding box center [1500, 62] width 88 height 29
drag, startPoint x: 1532, startPoint y: 72, endPoint x: 1531, endPoint y: 54, distance: 18.0
click at [1531, 54] on button "Reload" at bounding box center [1500, 62] width 88 height 29
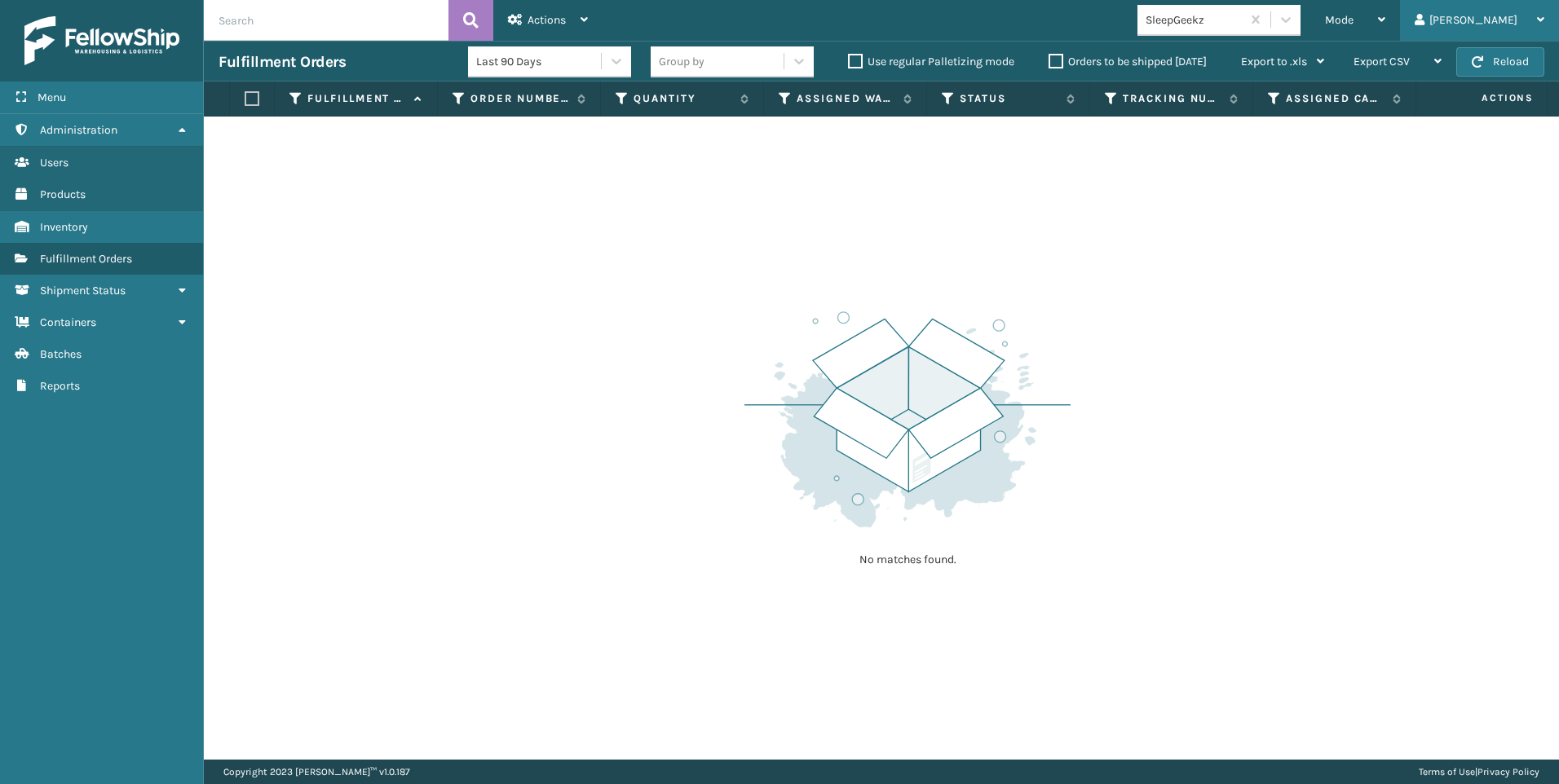
click at [1522, 37] on div "Actions Settings Remove All Filters Export Labels Create Picking Batch Mode Reg…" at bounding box center [881, 380] width 1355 height 760
drag, startPoint x: 1520, startPoint y: 72, endPoint x: 1513, endPoint y: 60, distance: 13.9
click at [1513, 60] on button "Reload" at bounding box center [1500, 62] width 88 height 29
click at [1510, 53] on button "Reload" at bounding box center [1500, 62] width 88 height 29
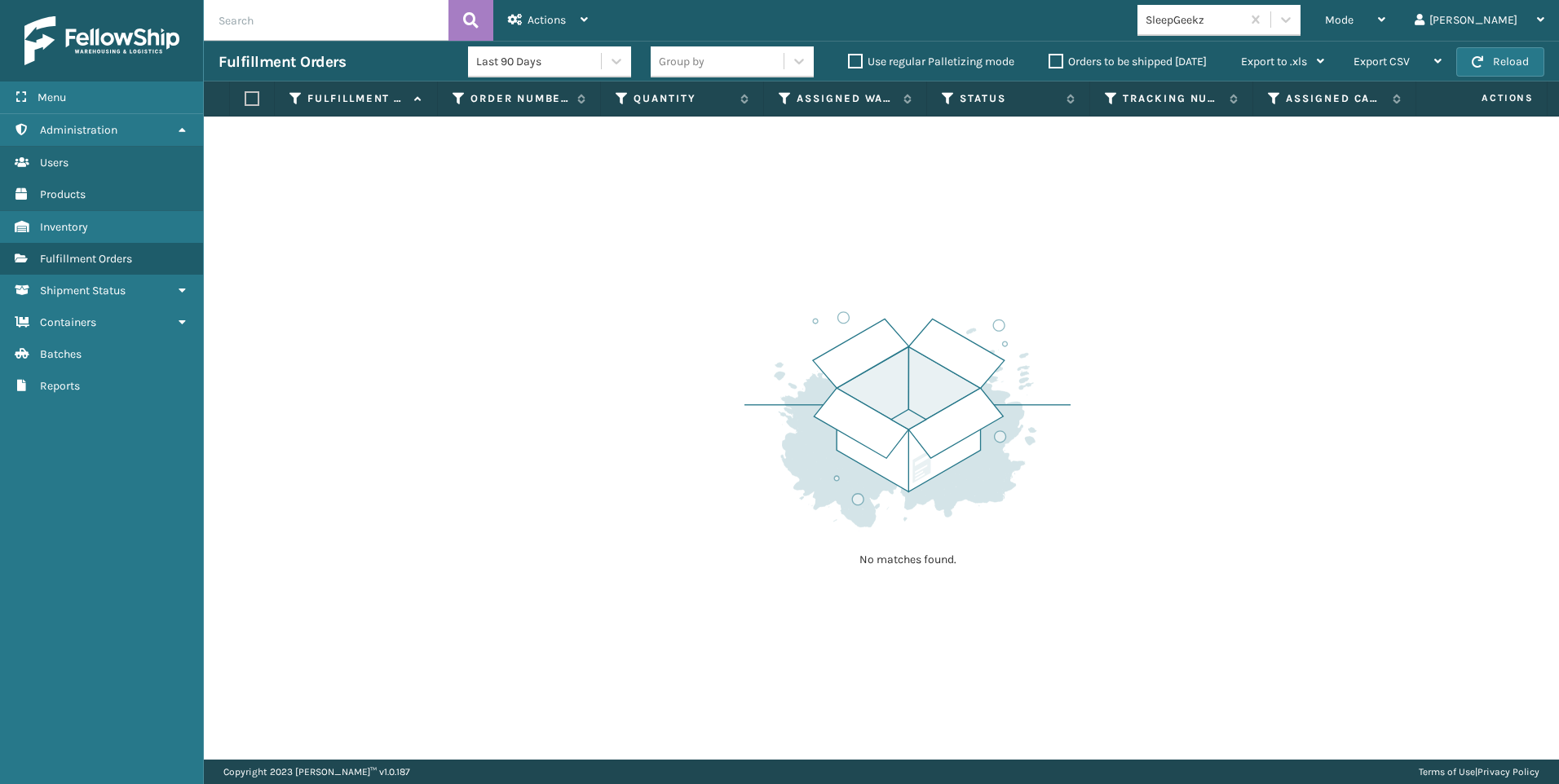
click at [1506, 45] on div "Fulfillment Orders Last 90 Days Group by Use regular Palletizing mode Orders to…" at bounding box center [881, 61] width 1355 height 41
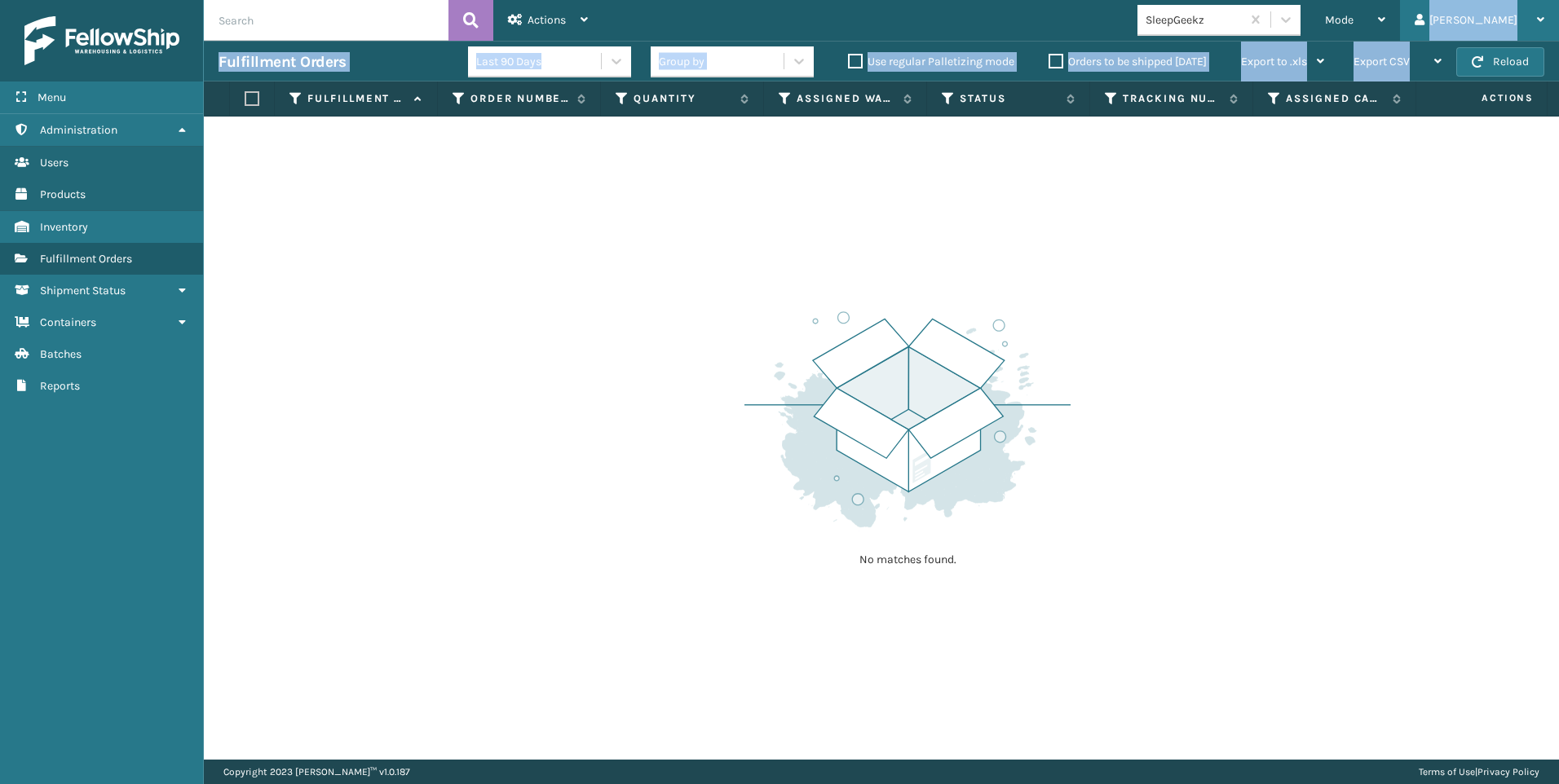
drag, startPoint x: 1506, startPoint y: 45, endPoint x: 1499, endPoint y: 22, distance: 24.0
click at [1499, 22] on div "Actions Settings Remove All Filters Export Labels Create Picking Batch Mode Reg…" at bounding box center [881, 380] width 1355 height 760
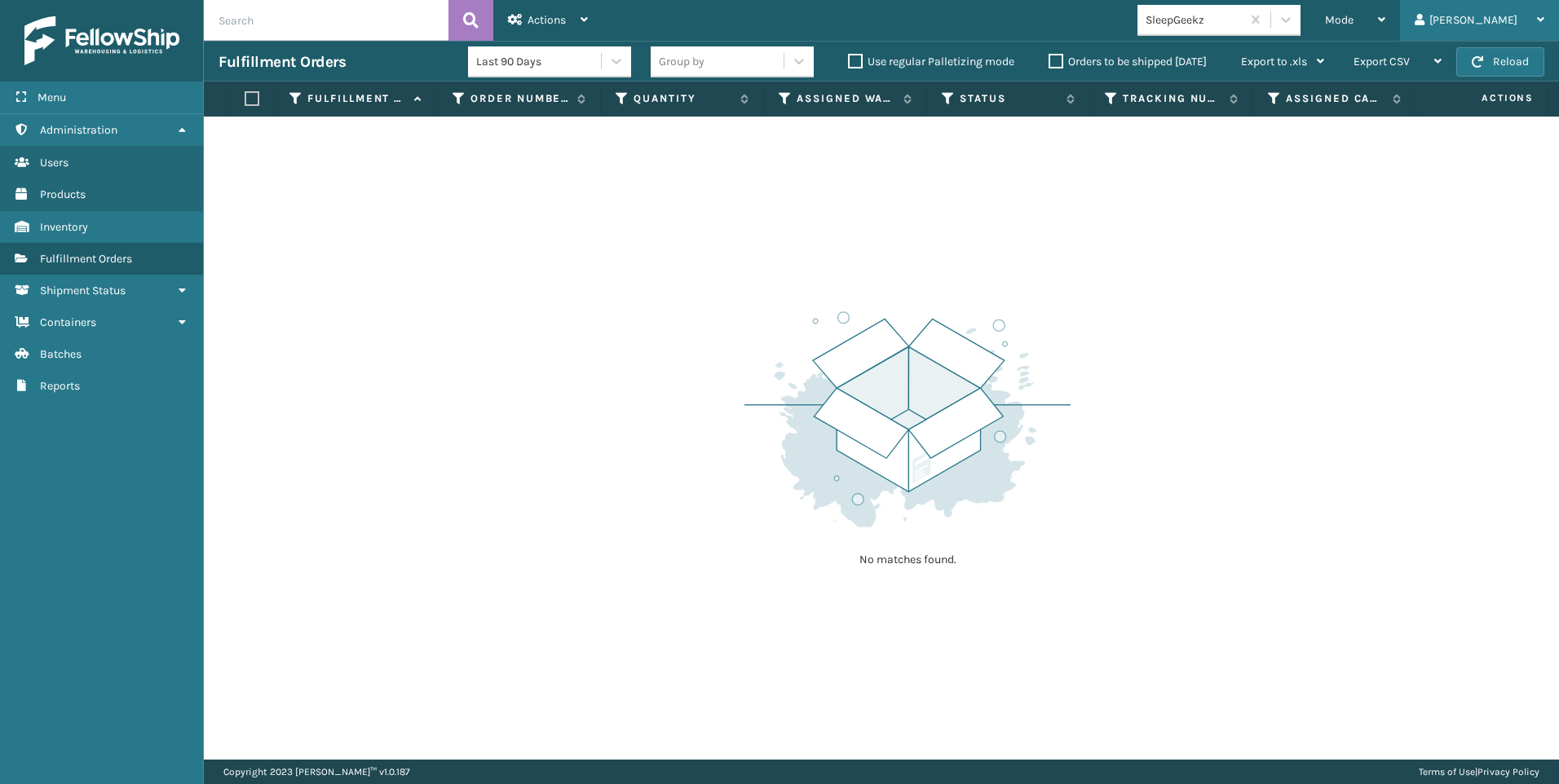
drag, startPoint x: 1499, startPoint y: 22, endPoint x: 1493, endPoint y: 4, distance: 19.0
click at [1493, 4] on div "[PERSON_NAME]" at bounding box center [1480, 20] width 130 height 41
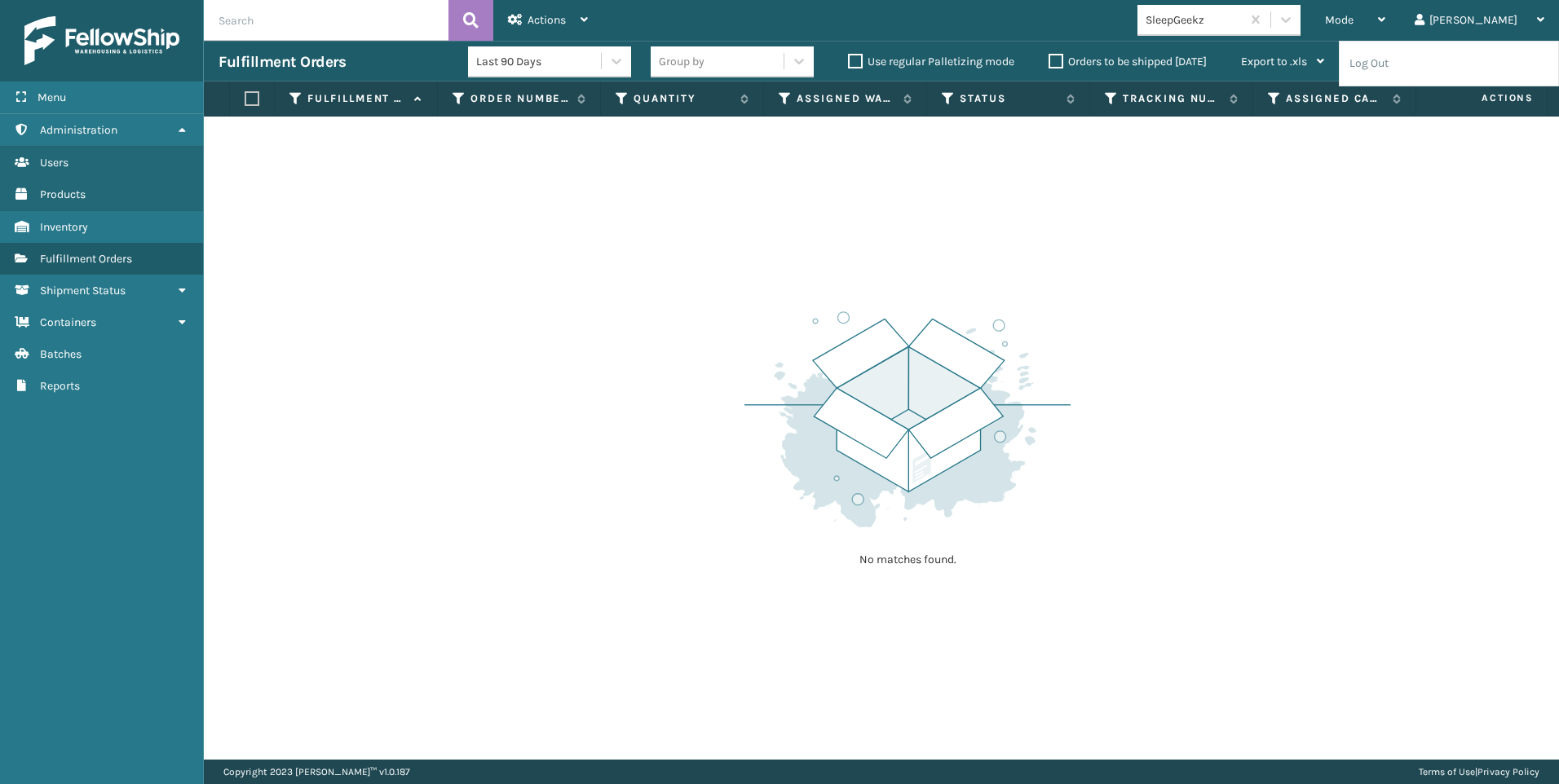
click at [1478, 276] on div "No matches found." at bounding box center [881, 438] width 1355 height 643
click at [1526, 68] on button "Reload" at bounding box center [1500, 62] width 88 height 29
click at [1526, 67] on button "Reload" at bounding box center [1500, 62] width 88 height 29
